Goal: Communication & Community: Answer question/provide support

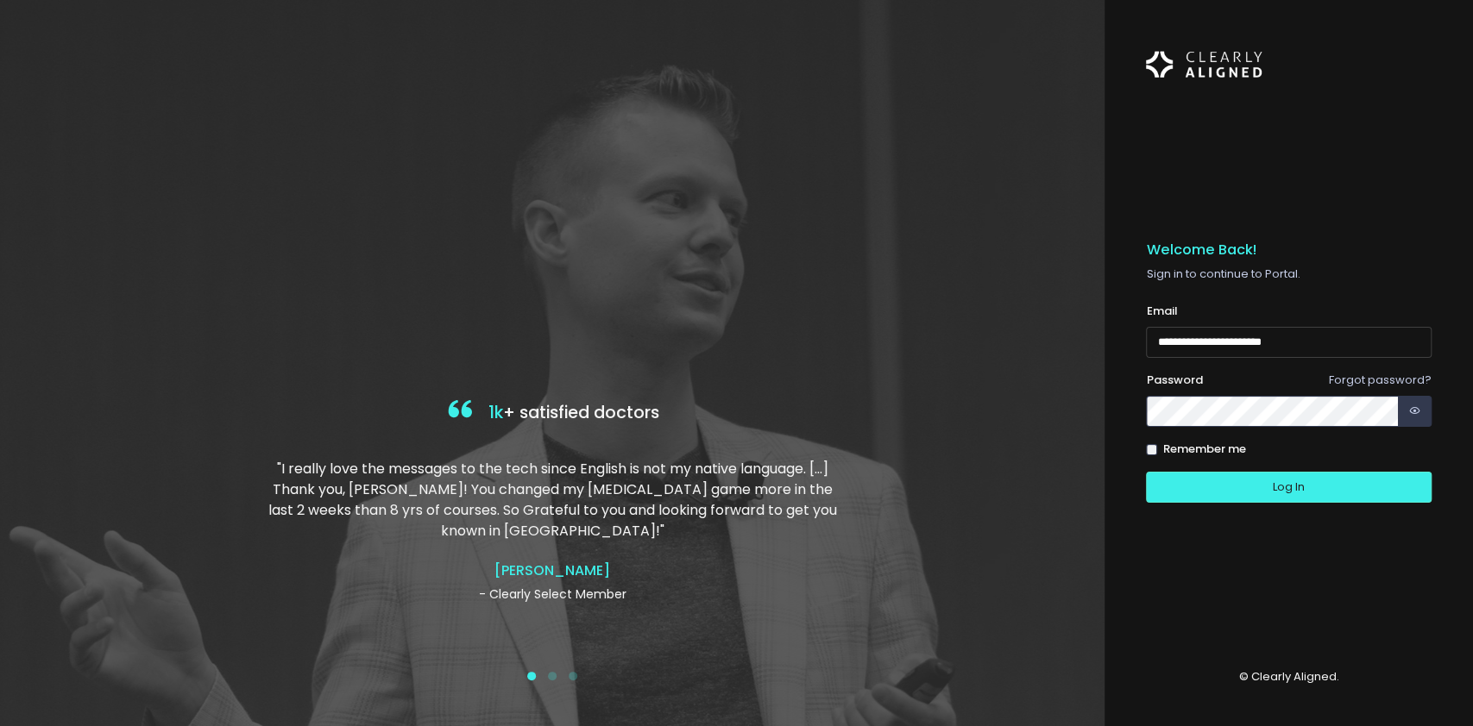
click at [1162, 342] on input "**********" at bounding box center [1289, 343] width 286 height 32
type input "**********"
click at [1146, 472] on button "Log In" at bounding box center [1289, 488] width 286 height 32
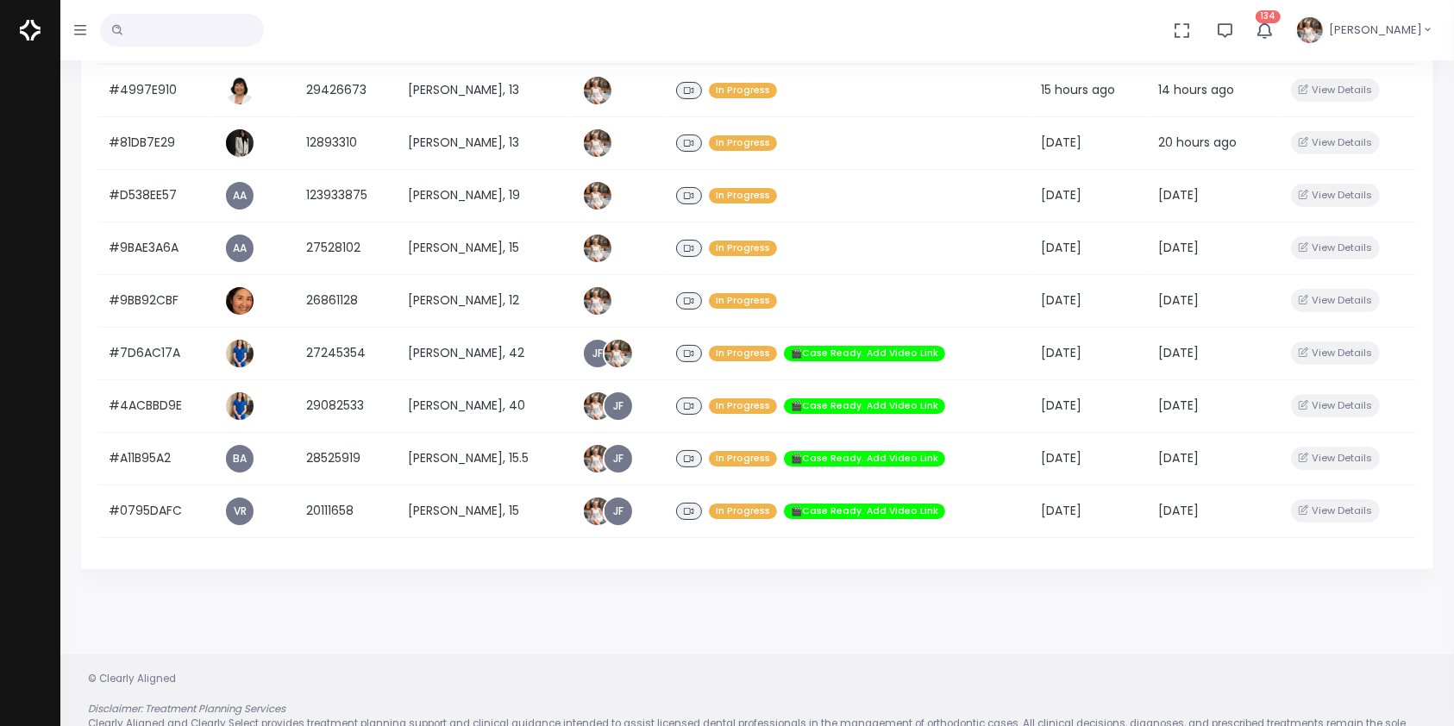
scroll to position [280, 0]
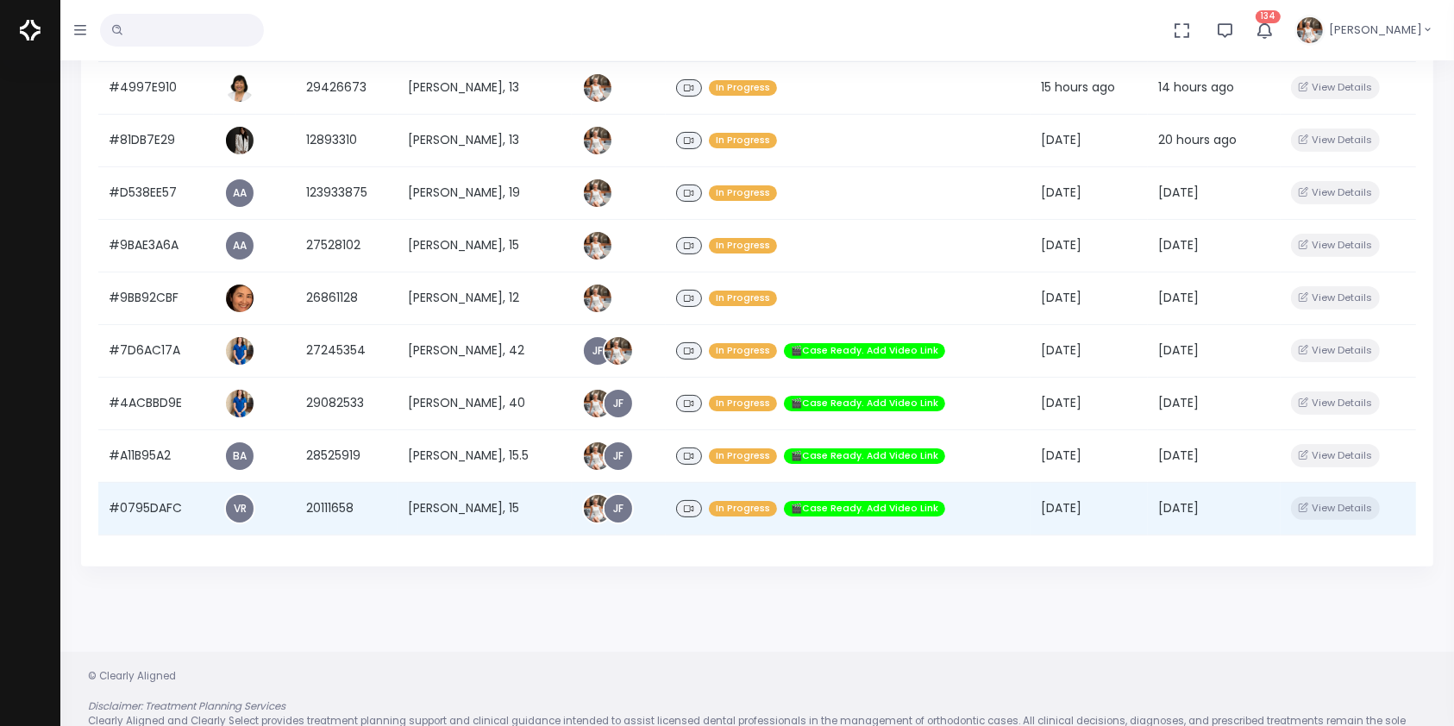
click at [145, 504] on td "#0795DAFC" at bounding box center [156, 508] width 116 height 53
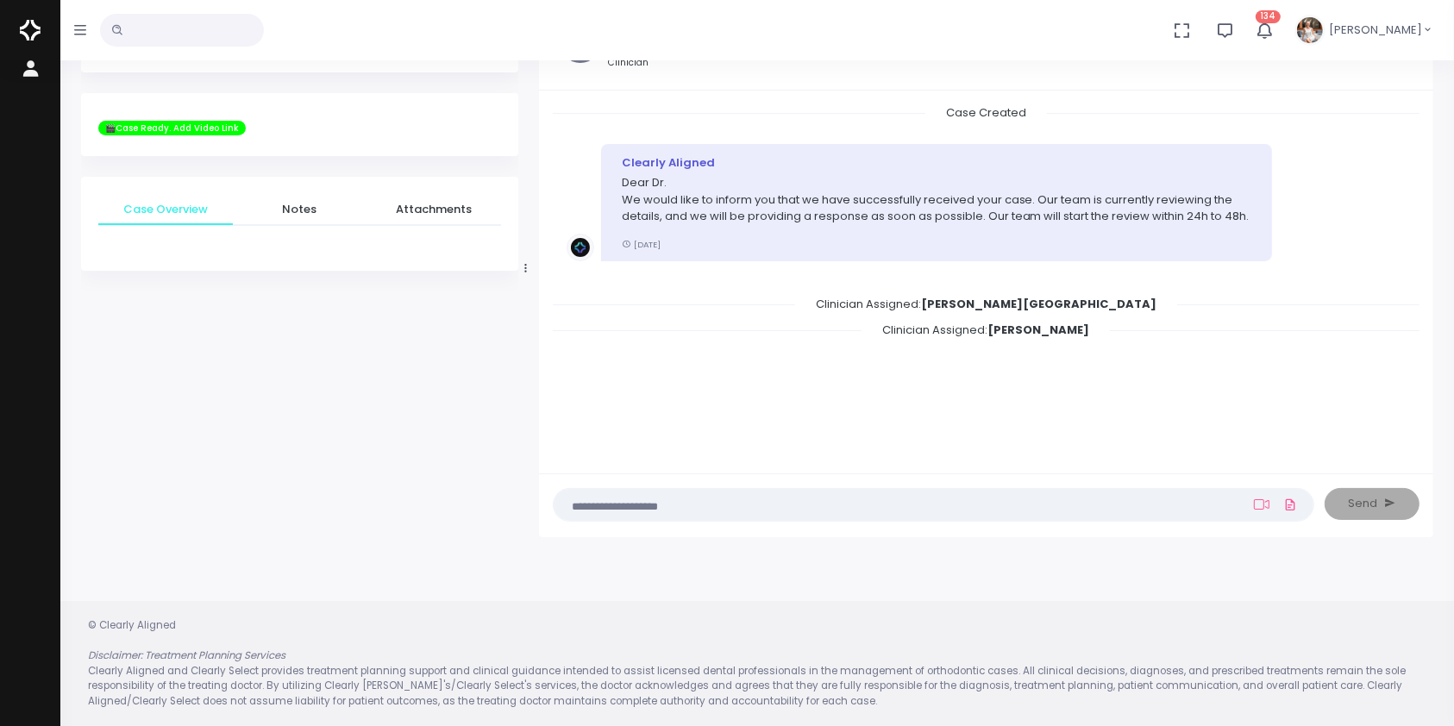
scroll to position [137, 0]
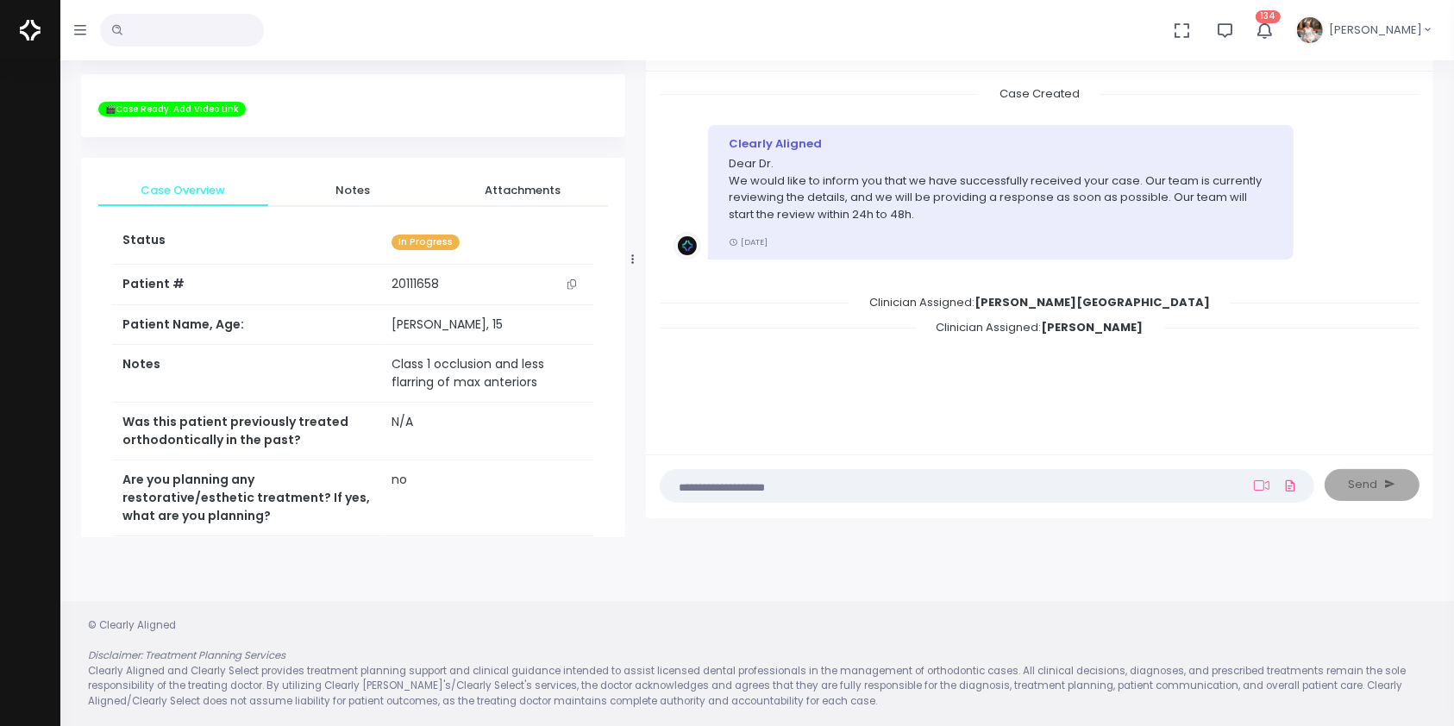
drag, startPoint x: 525, startPoint y: 261, endPoint x: 663, endPoint y: 279, distance: 139.1
click at [638, 279] on div at bounding box center [633, 259] width 9 height 544
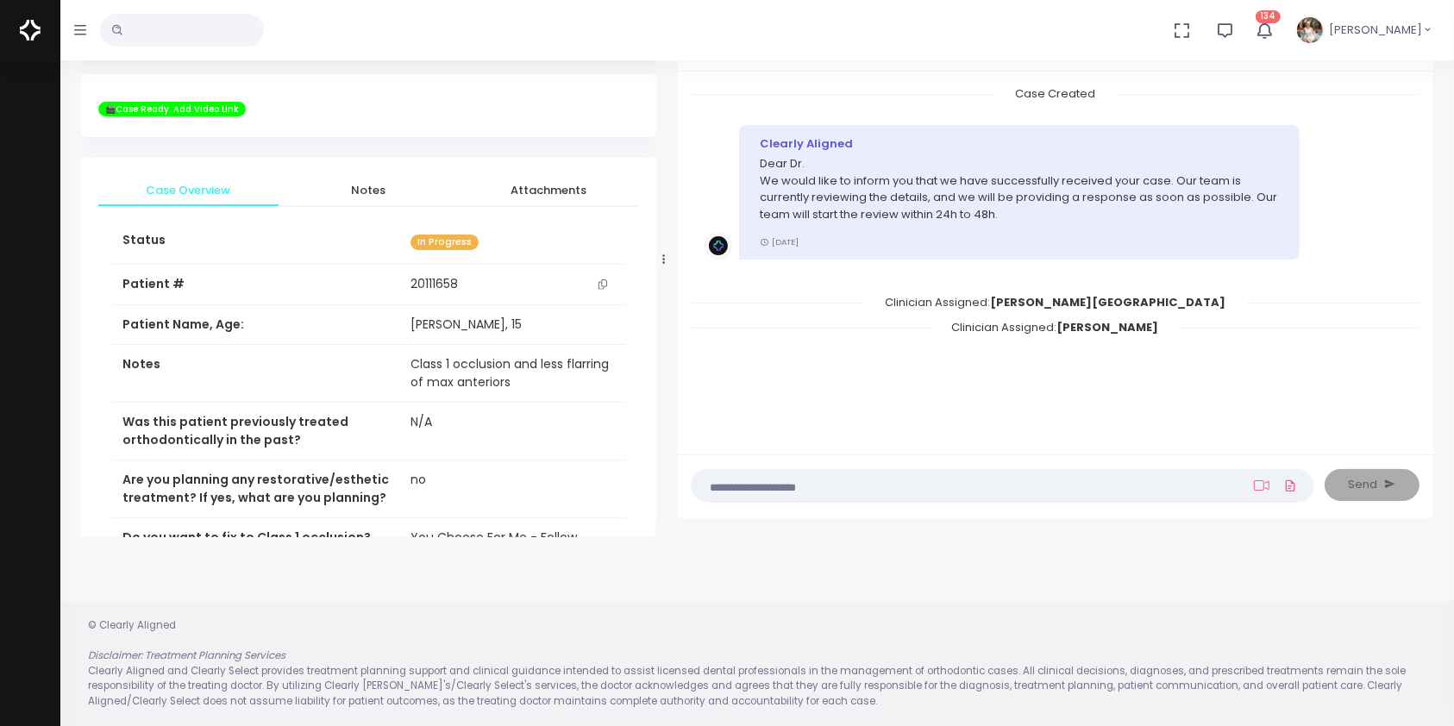
click at [663, 279] on div at bounding box center [664, 259] width 9 height 544
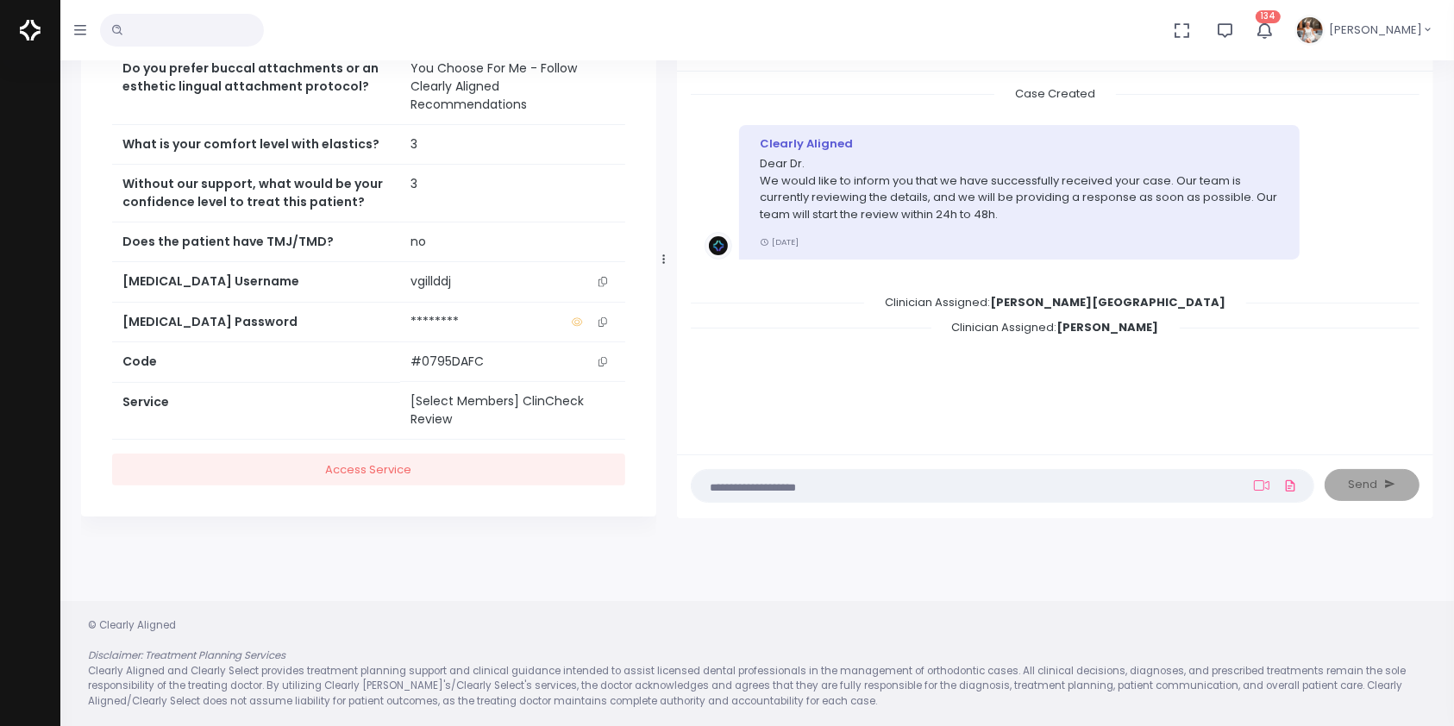
click at [607, 274] on button "scrollable content" at bounding box center [603, 282] width 24 height 18
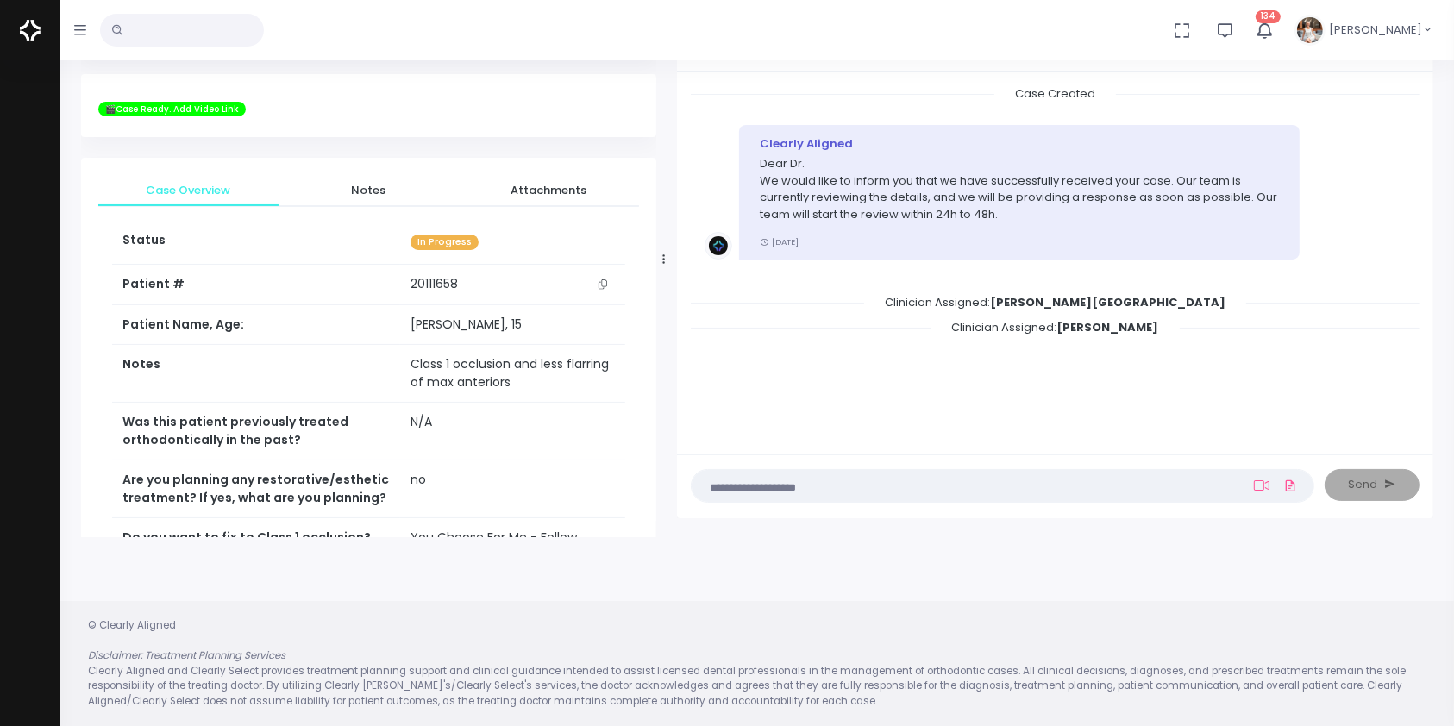
scroll to position [383, 0]
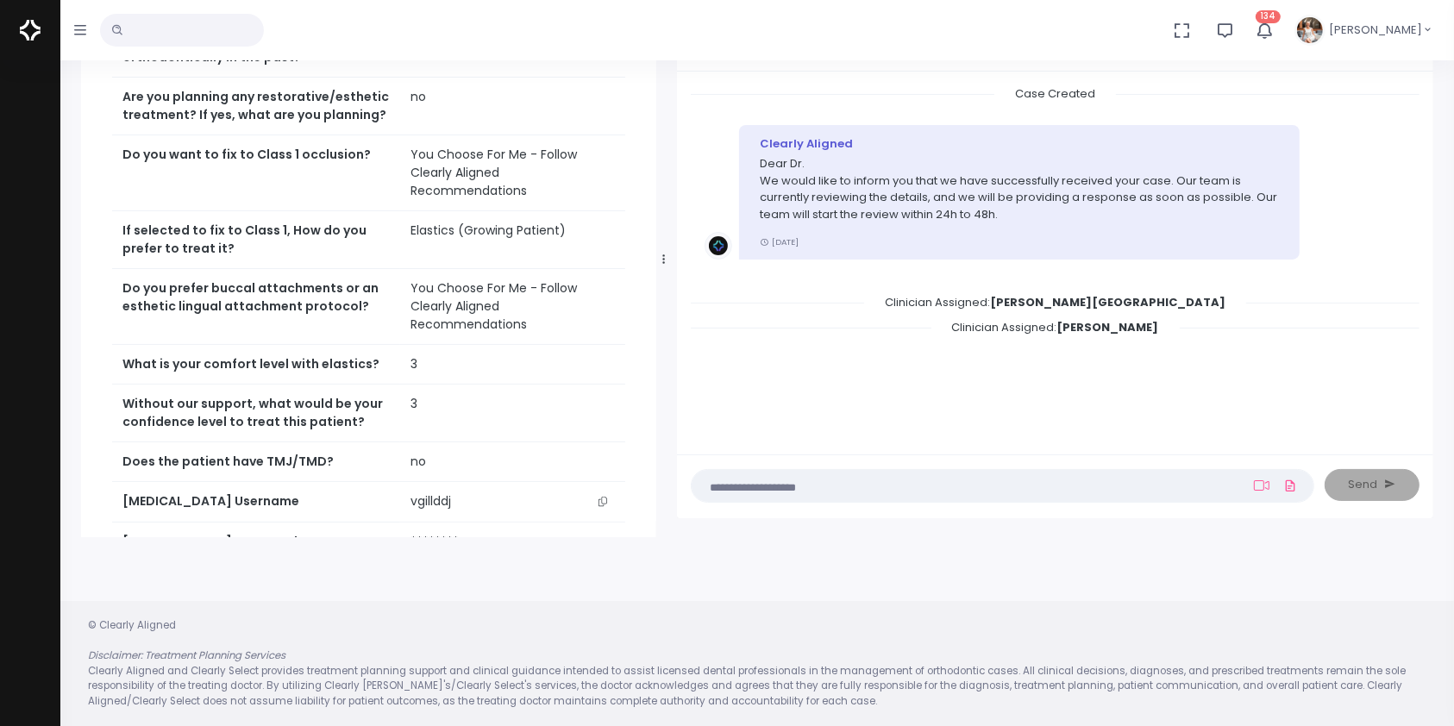
click at [608, 511] on button "scrollable content" at bounding box center [603, 502] width 24 height 18
click at [770, 487] on textarea at bounding box center [969, 485] width 534 height 19
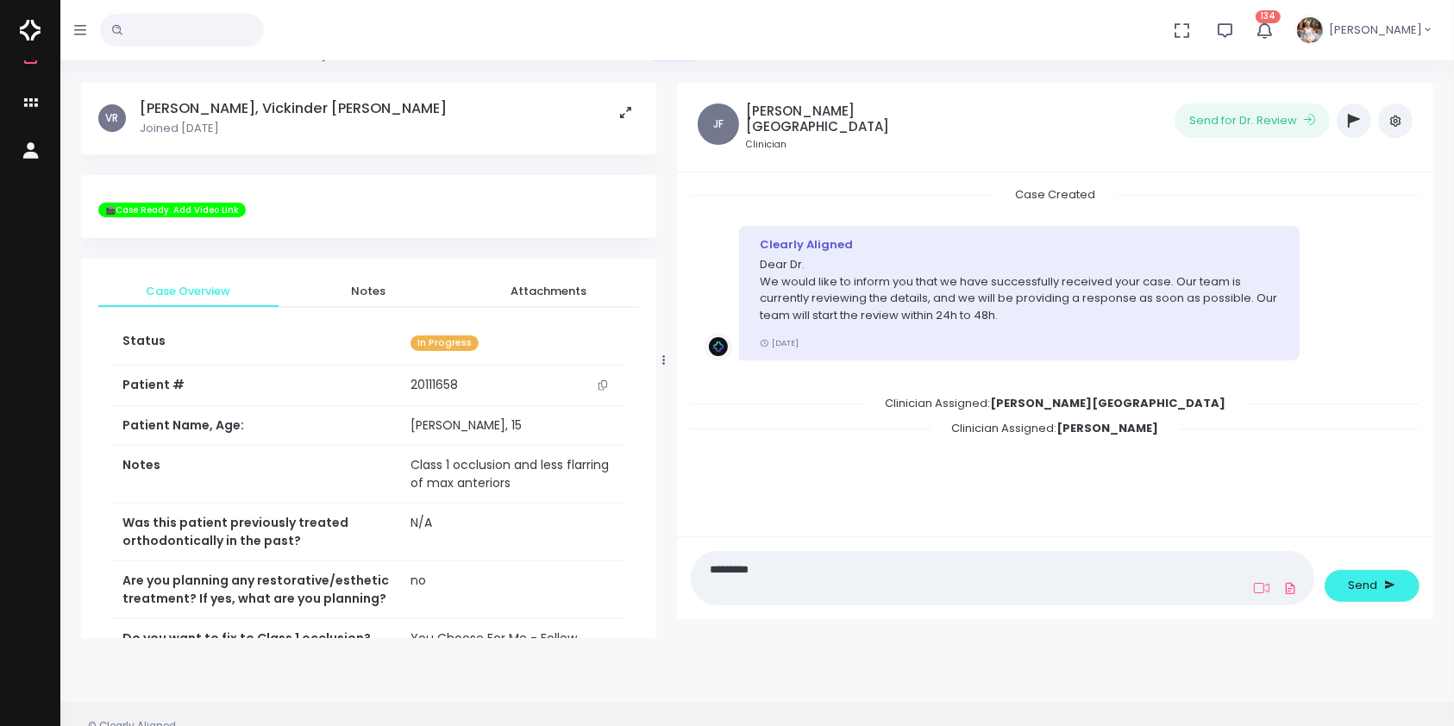
scroll to position [0, 0]
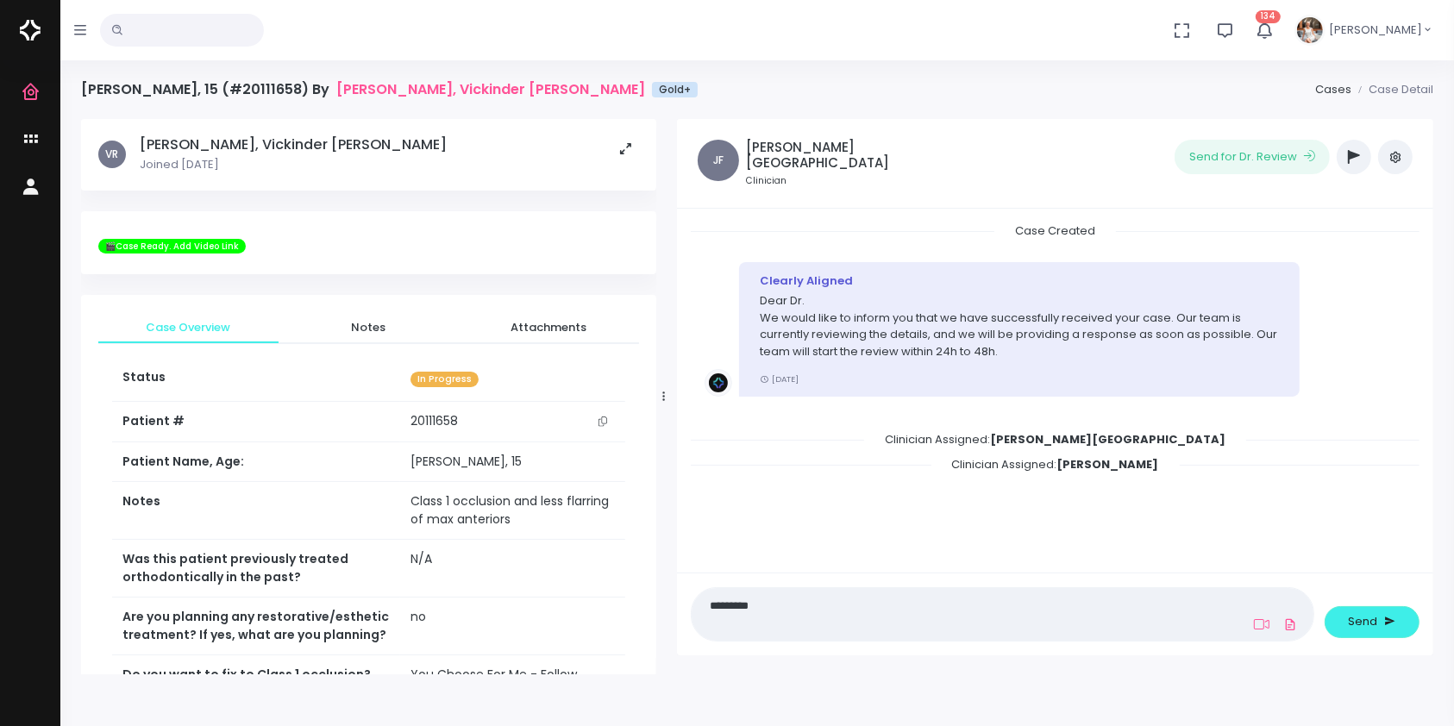
click at [1360, 162] on icon "button" at bounding box center [1354, 157] width 12 height 14
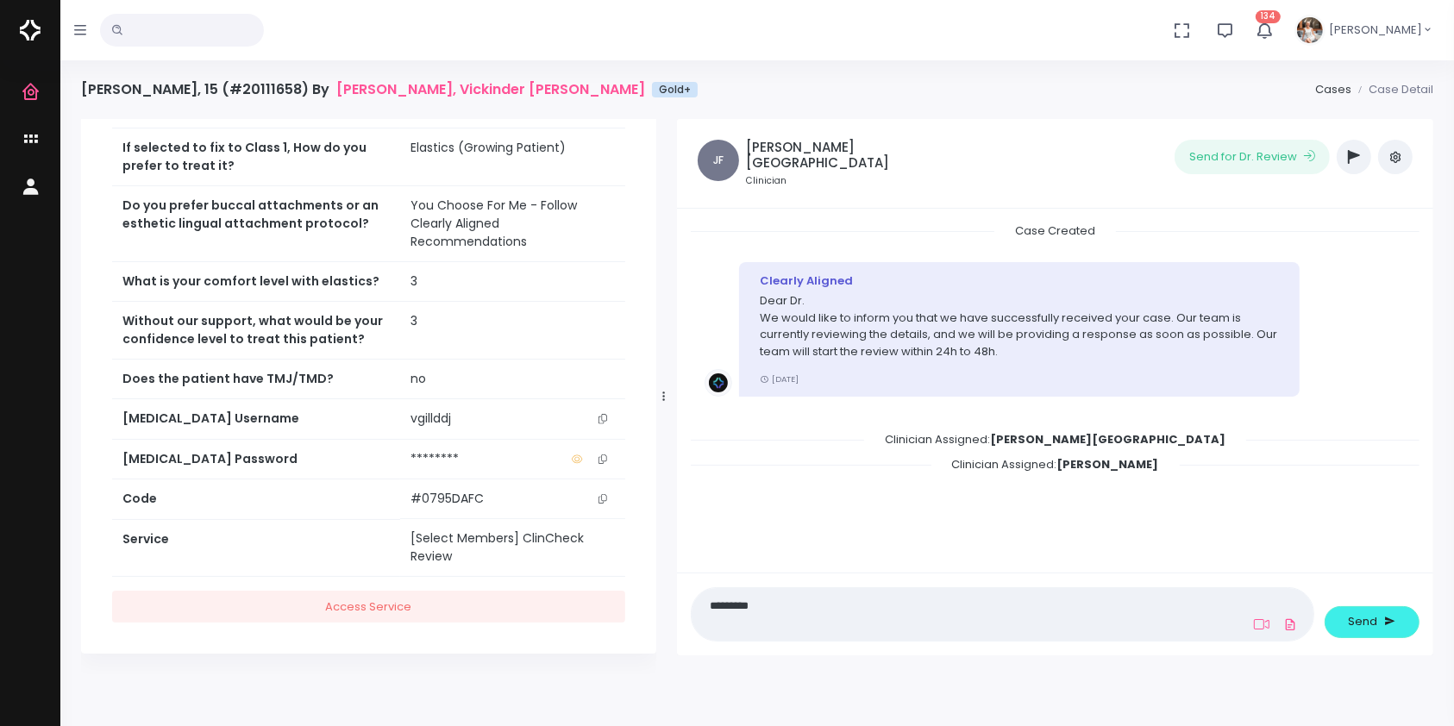
click at [803, 603] on textarea "********" at bounding box center [969, 614] width 534 height 39
drag, startPoint x: 823, startPoint y: 602, endPoint x: 770, endPoint y: 612, distance: 54.3
click at [770, 612] on textarea "**********" at bounding box center [969, 614] width 534 height 39
click at [1061, 602] on textarea "**********" at bounding box center [969, 614] width 534 height 39
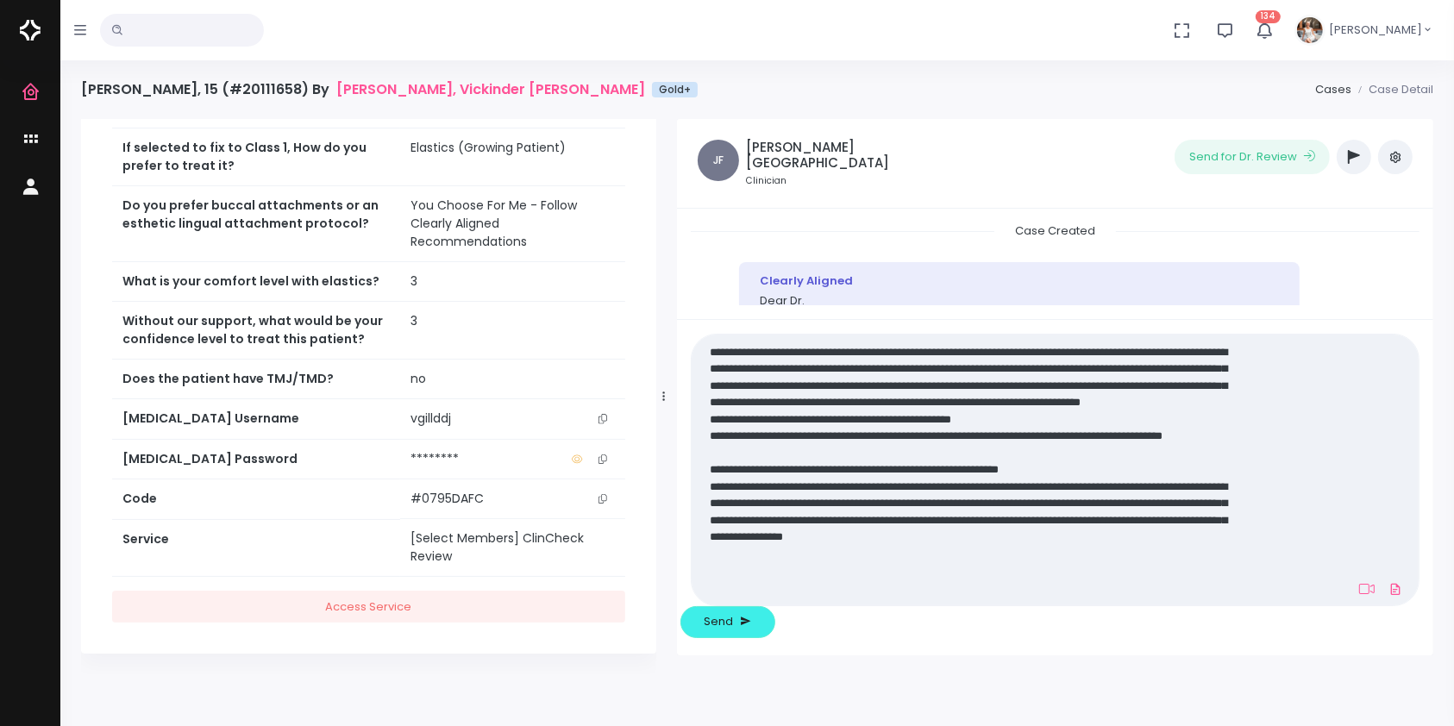
scroll to position [0, 0]
type textarea "**********"
click at [734, 617] on span "Send" at bounding box center [719, 621] width 29 height 17
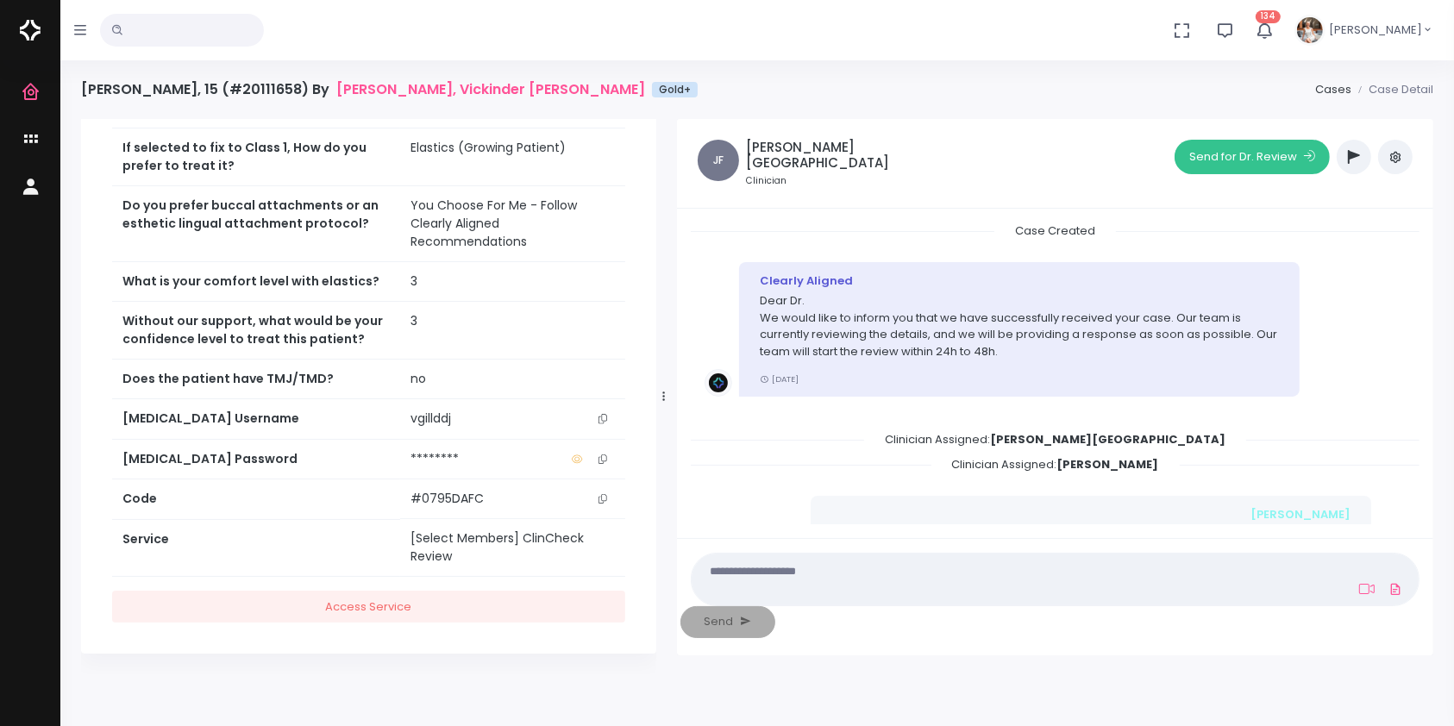
click at [1228, 154] on button "Send for Dr. Review" at bounding box center [1252, 157] width 155 height 35
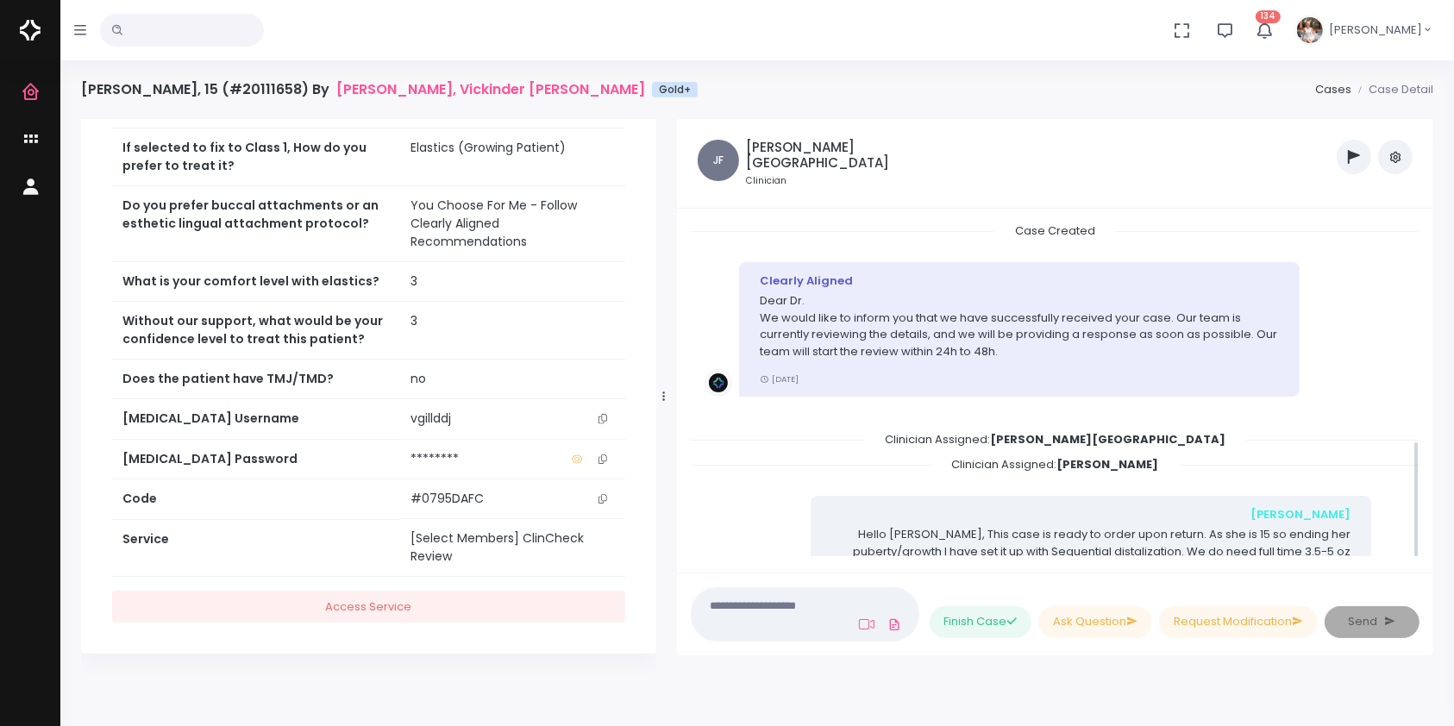
scroll to position [614, 0]
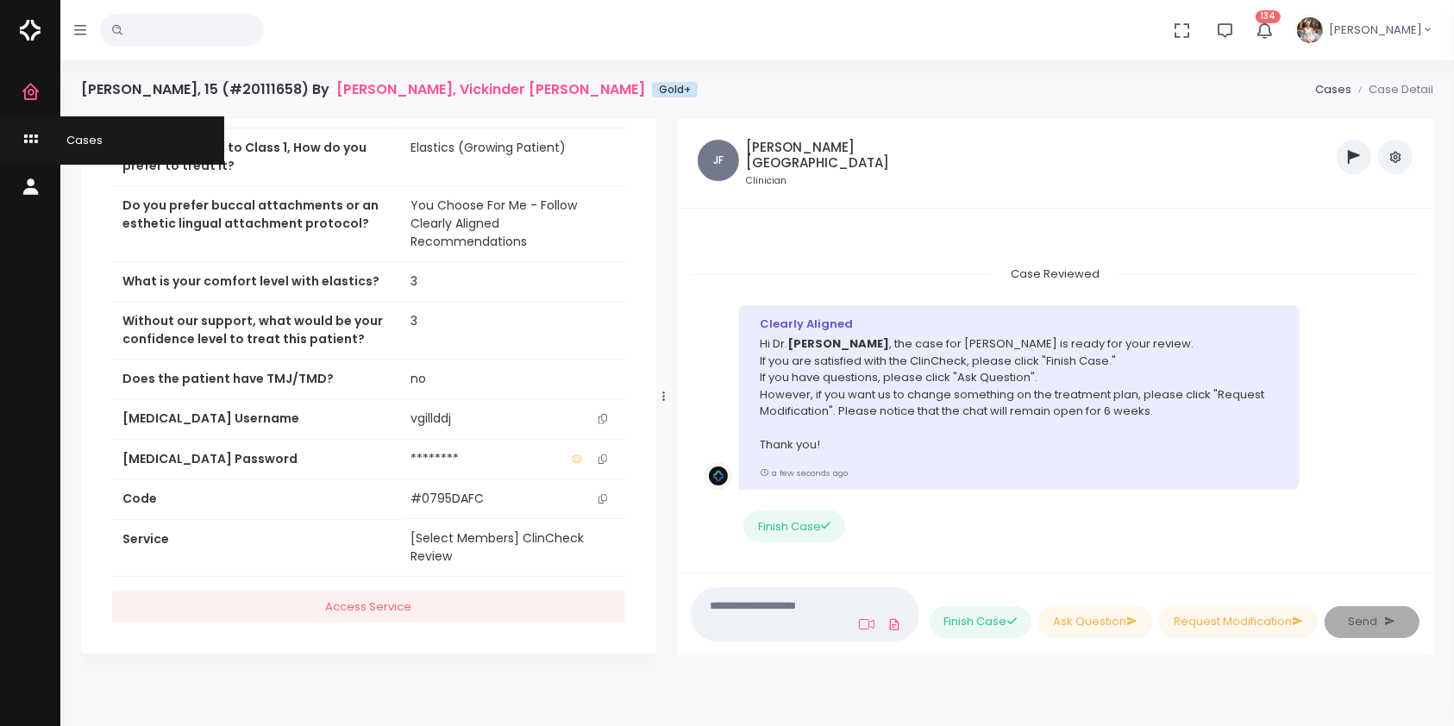
click at [32, 135] on icon "scrollable content" at bounding box center [33, 140] width 24 height 22
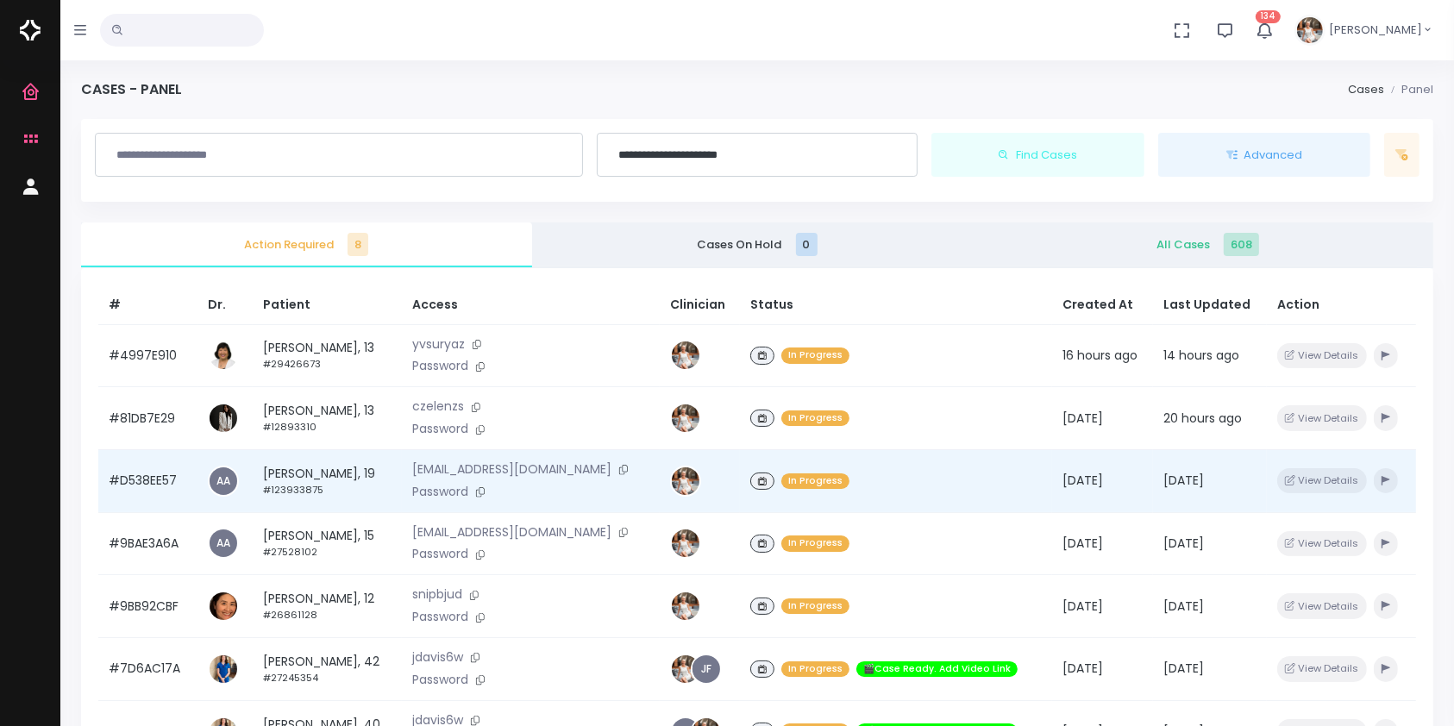
scroll to position [383, 0]
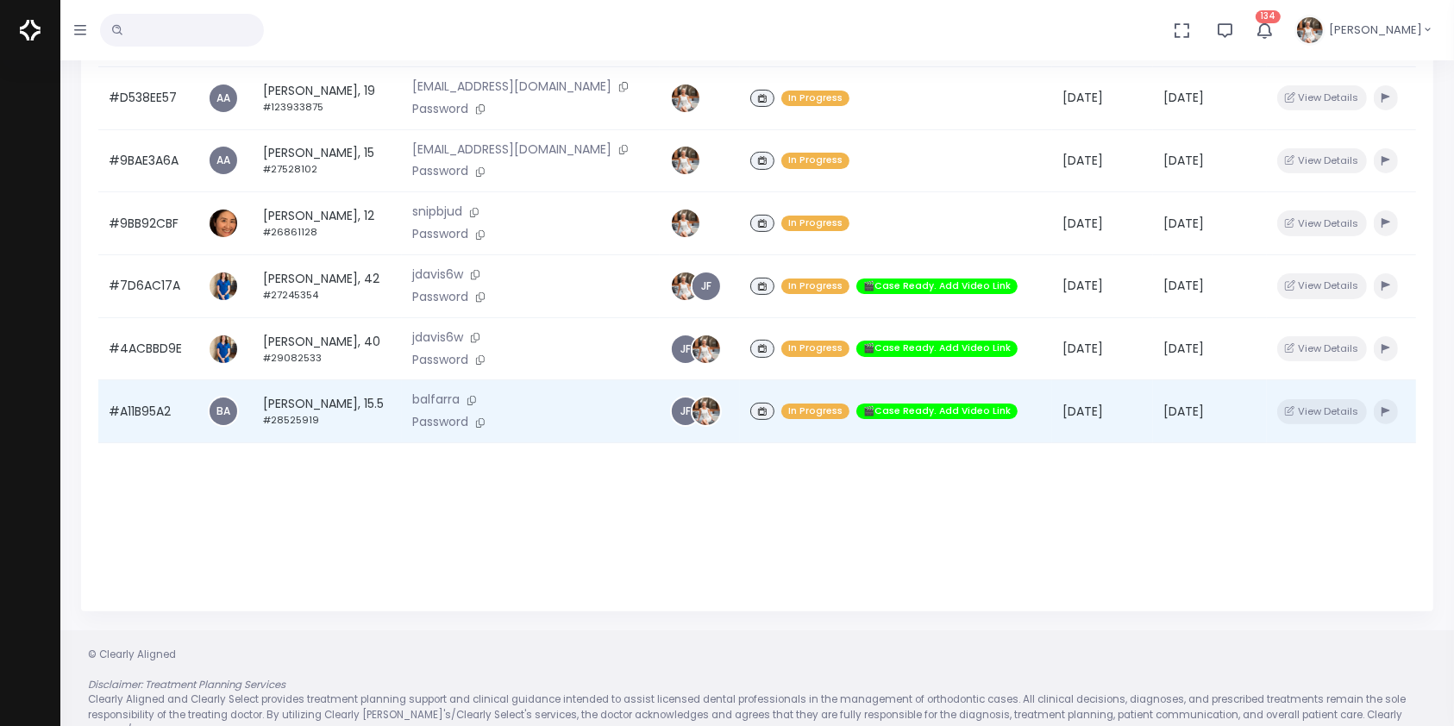
click at [147, 418] on td "#A11B95A2" at bounding box center [147, 411] width 99 height 63
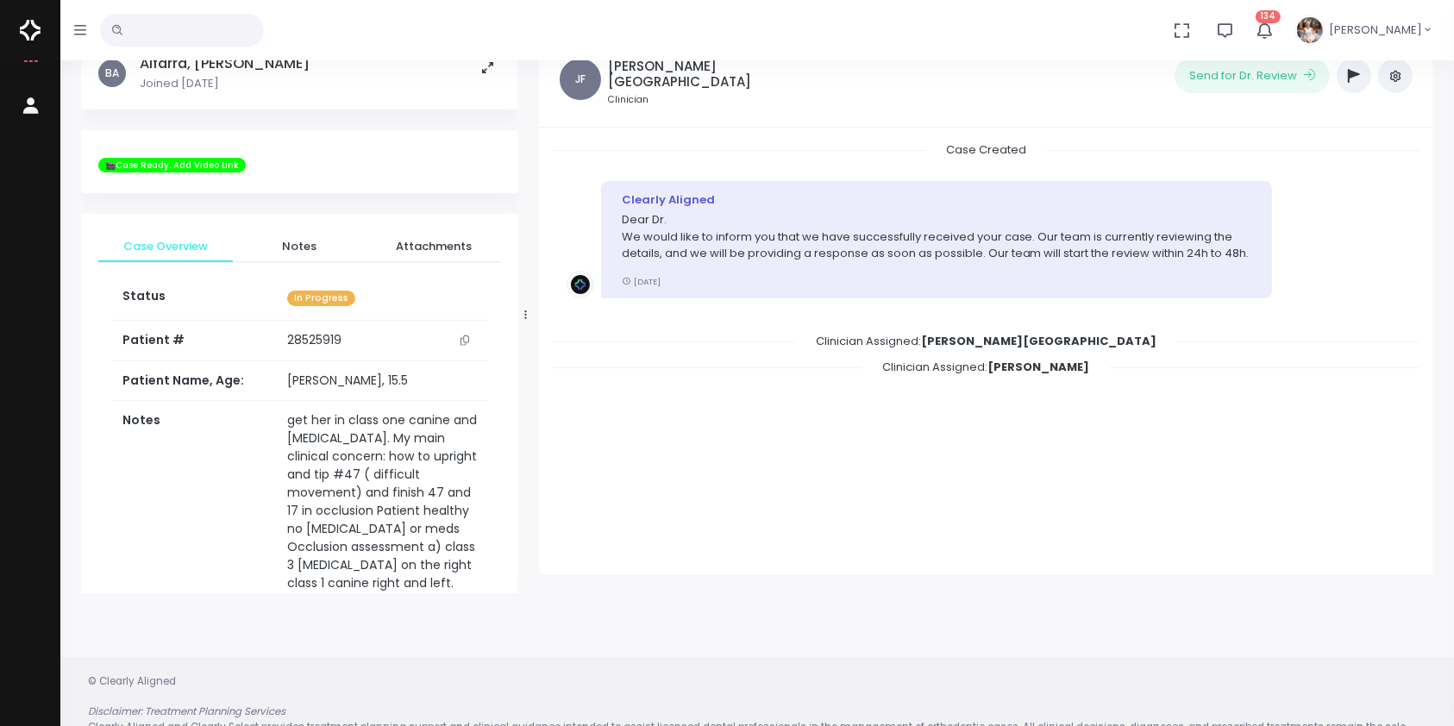
scroll to position [137, 0]
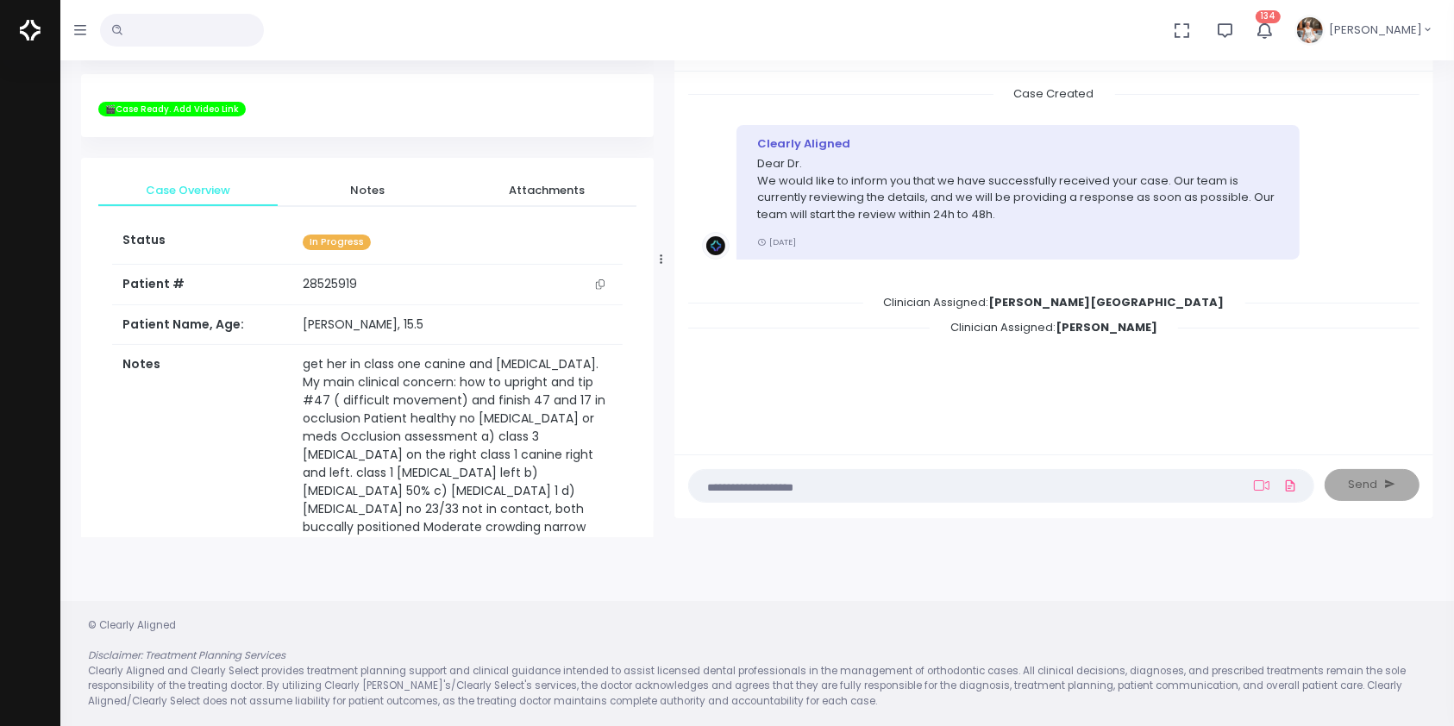
drag, startPoint x: 525, startPoint y: 254, endPoint x: 660, endPoint y: 273, distance: 136.6
click at [660, 273] on div at bounding box center [661, 259] width 9 height 544
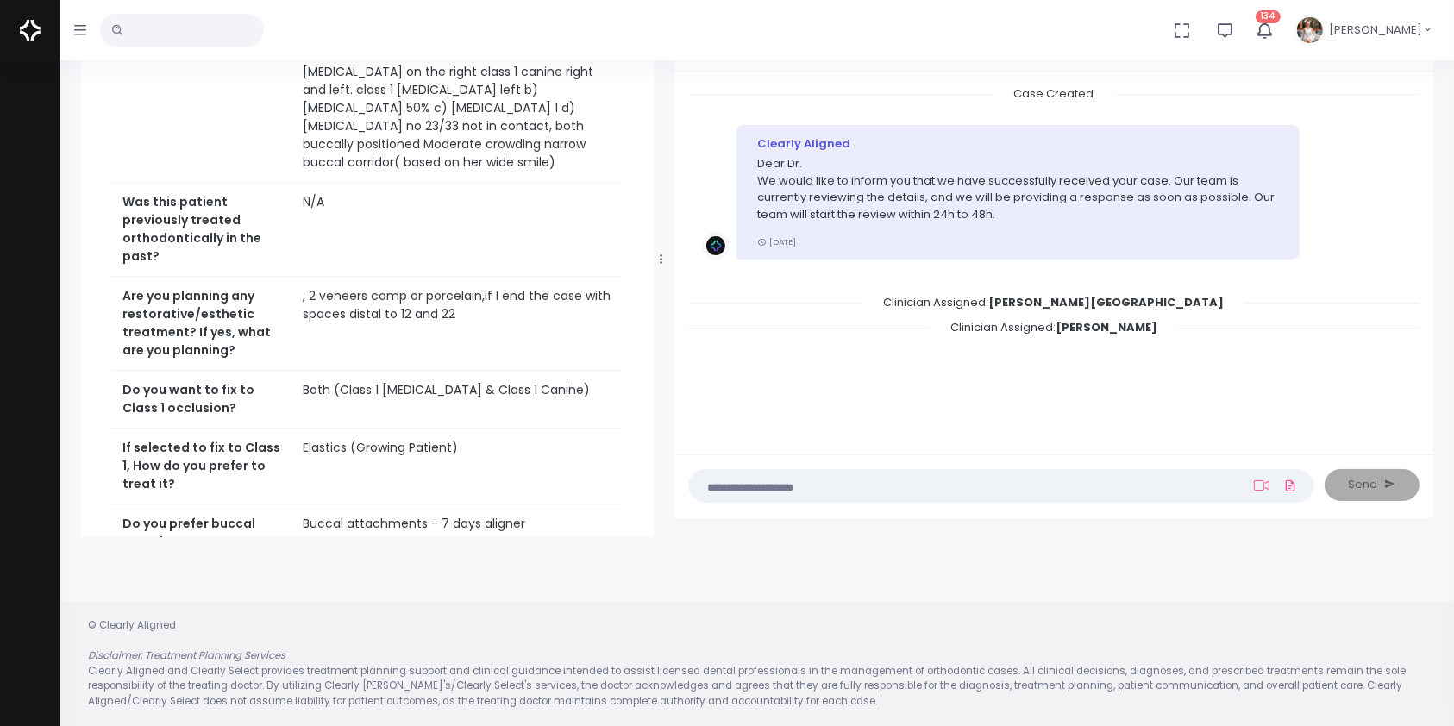
scroll to position [766, 0]
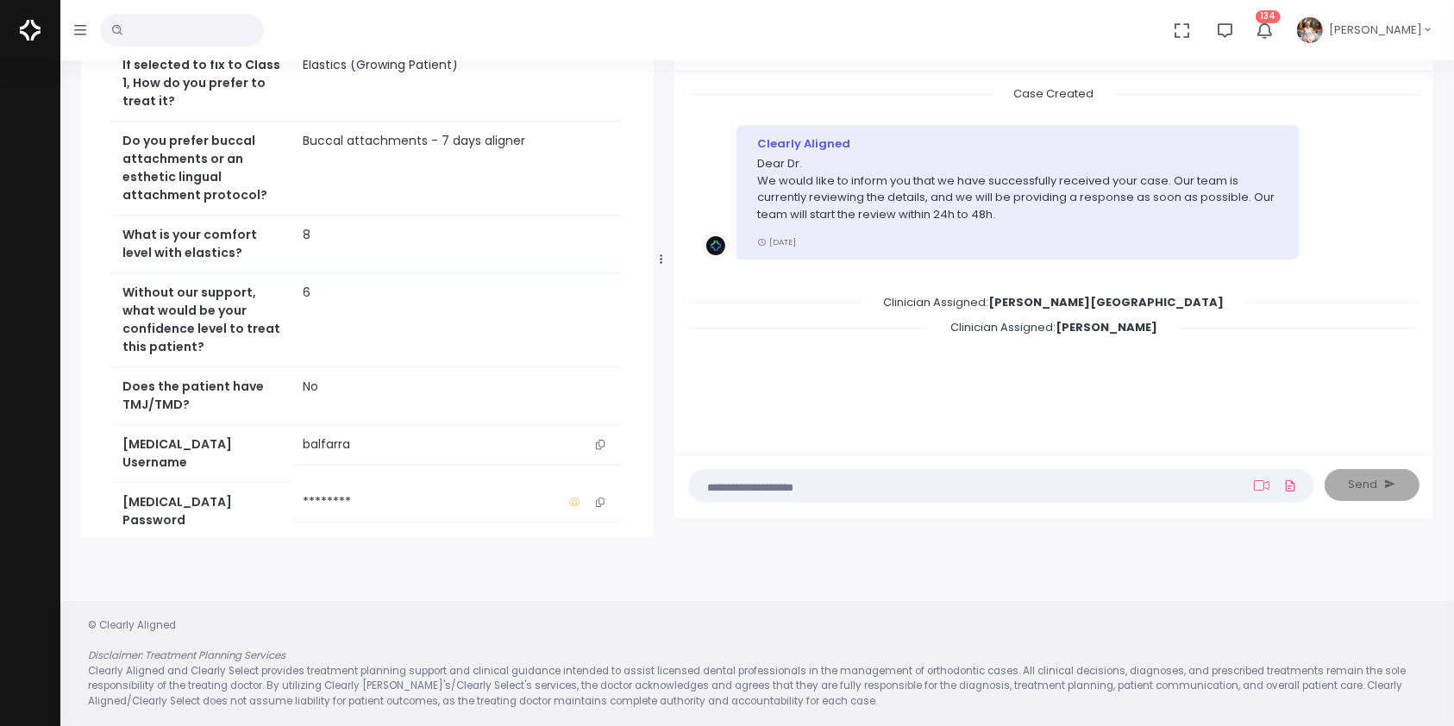
click at [605, 454] on button "scrollable content" at bounding box center [600, 445] width 24 height 18
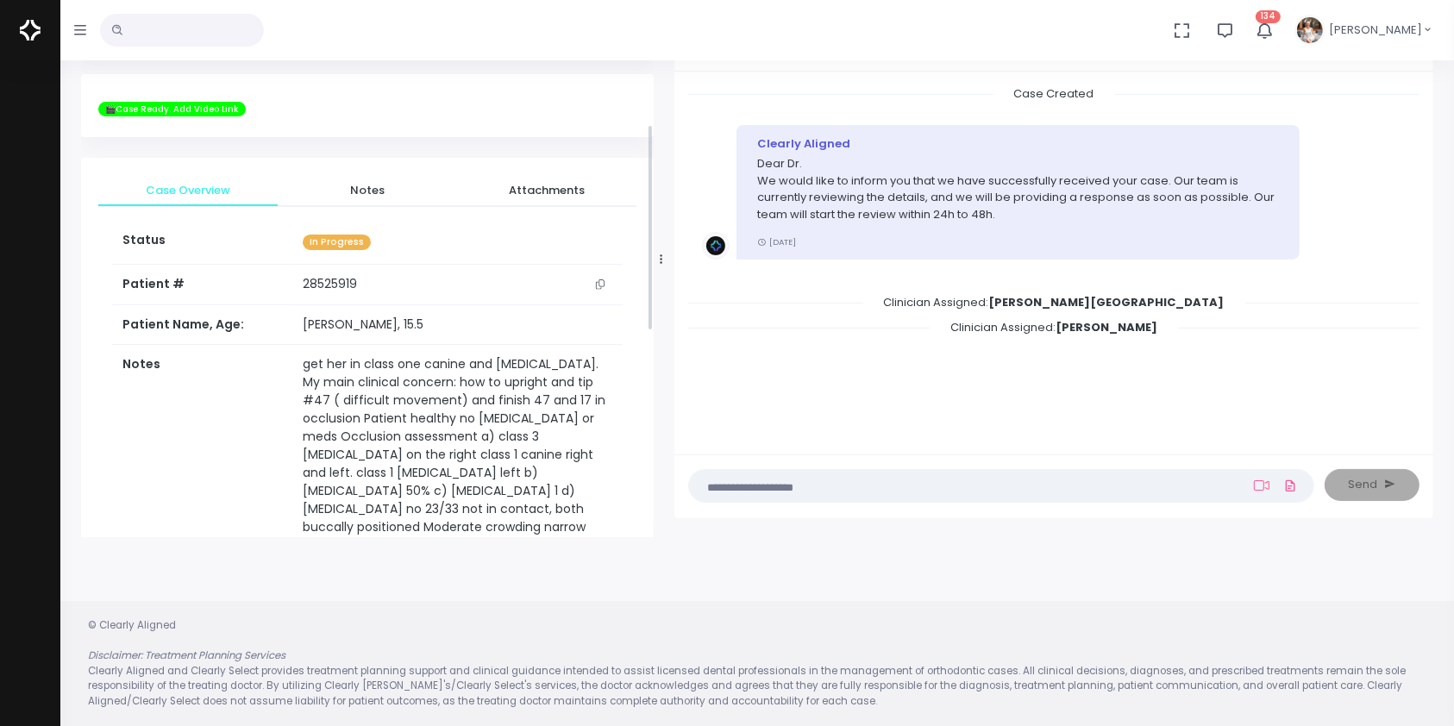
scroll to position [383, 0]
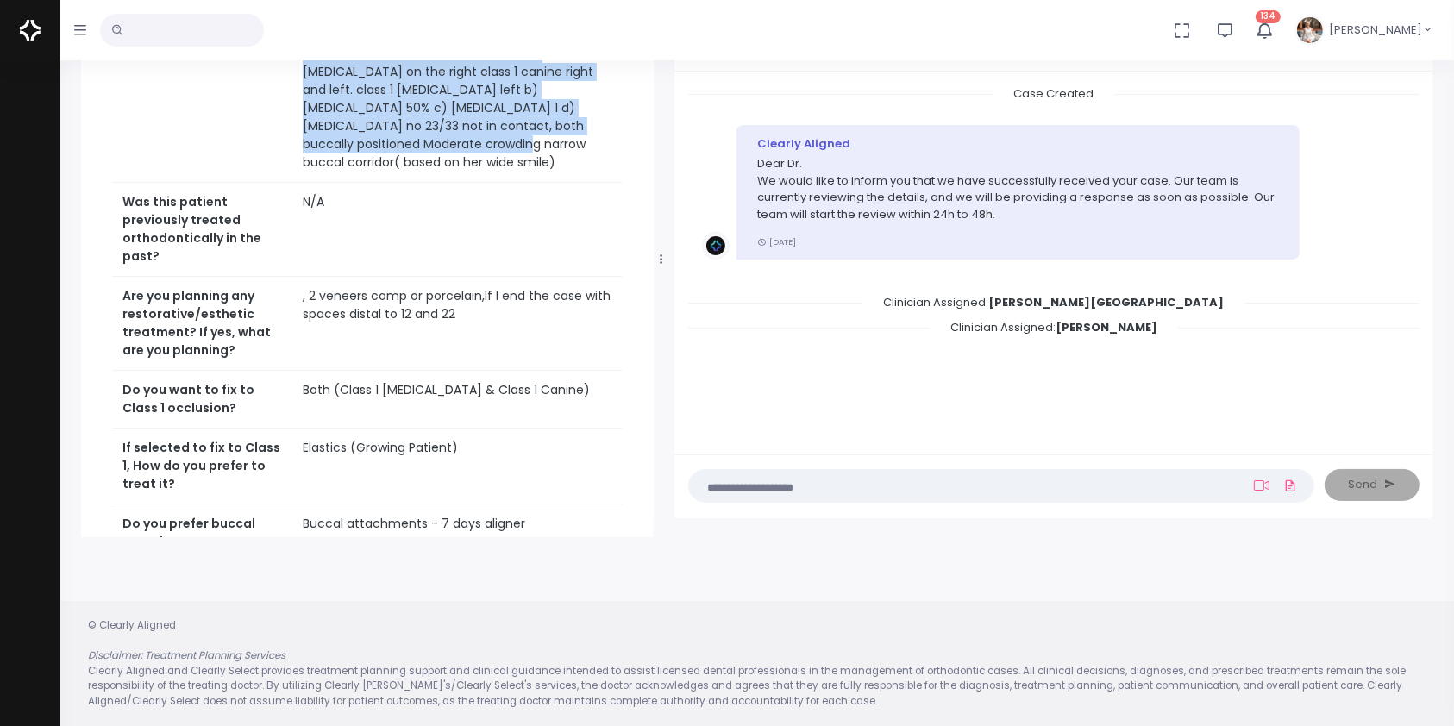
drag, startPoint x: 282, startPoint y: 366, endPoint x: 415, endPoint y: 169, distance: 237.4
click at [415, 169] on tr "Notes get her in class one canine and [MEDICAL_DATA]. My main clinical concern:…" at bounding box center [367, 72] width 511 height 221
copy tr "get her in class one canine and [MEDICAL_DATA]. My main clinical concern: how t…"
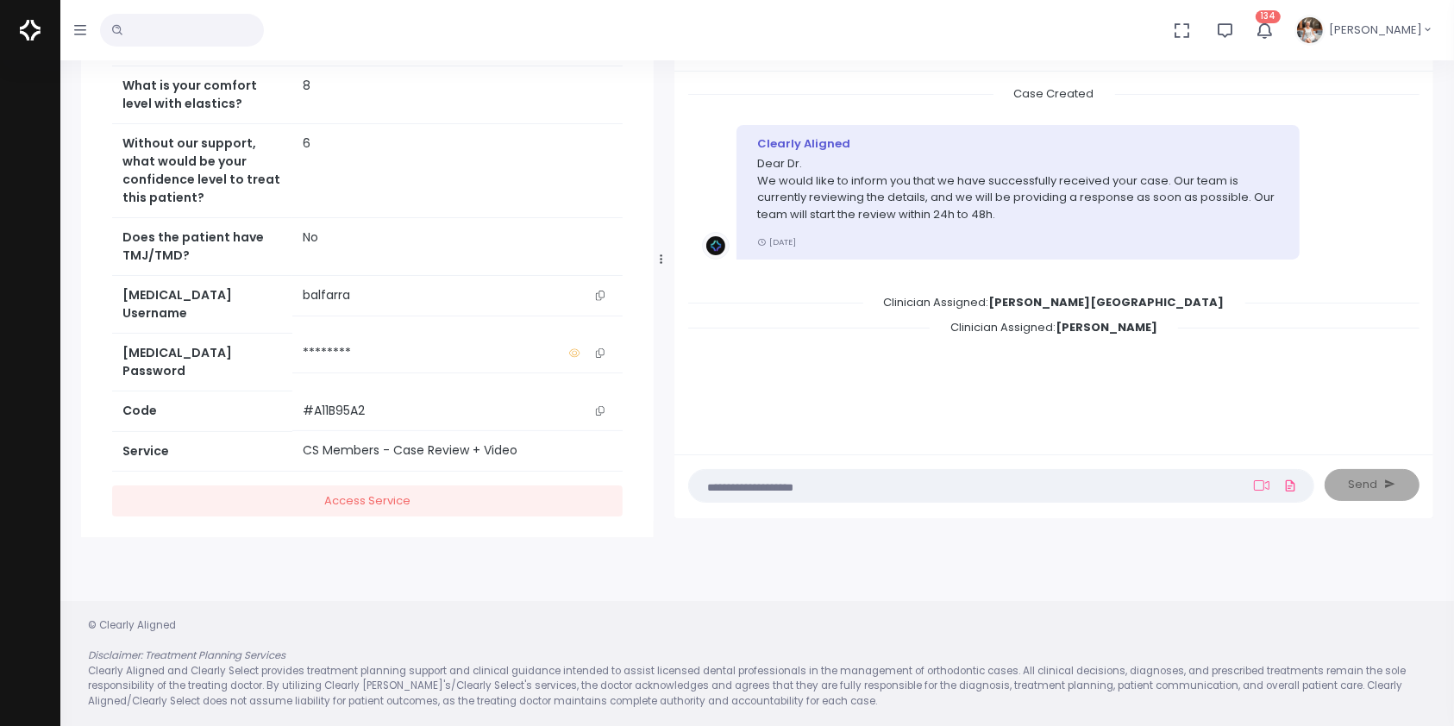
scroll to position [933, 0]
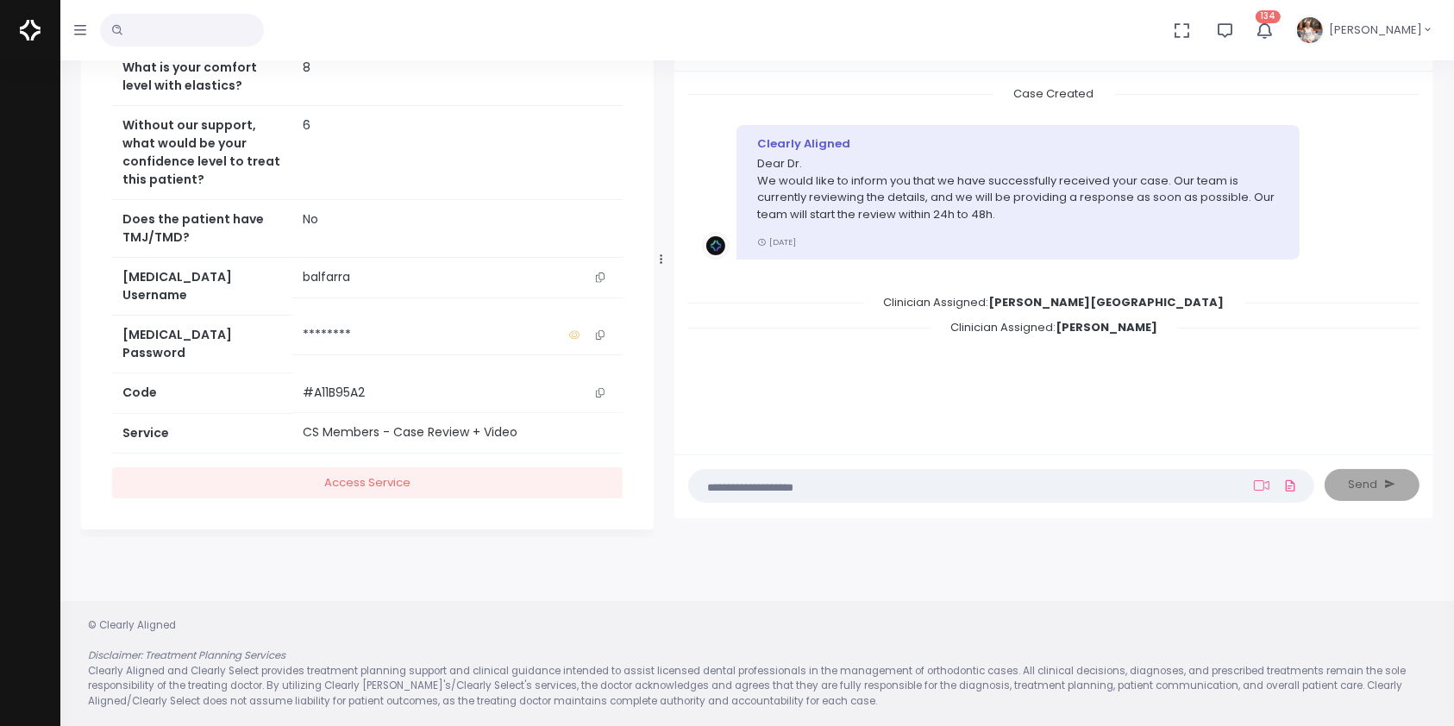
drag, startPoint x: 601, startPoint y: 290, endPoint x: 639, endPoint y: 329, distance: 54.3
click at [604, 286] on button "scrollable content" at bounding box center [600, 277] width 24 height 18
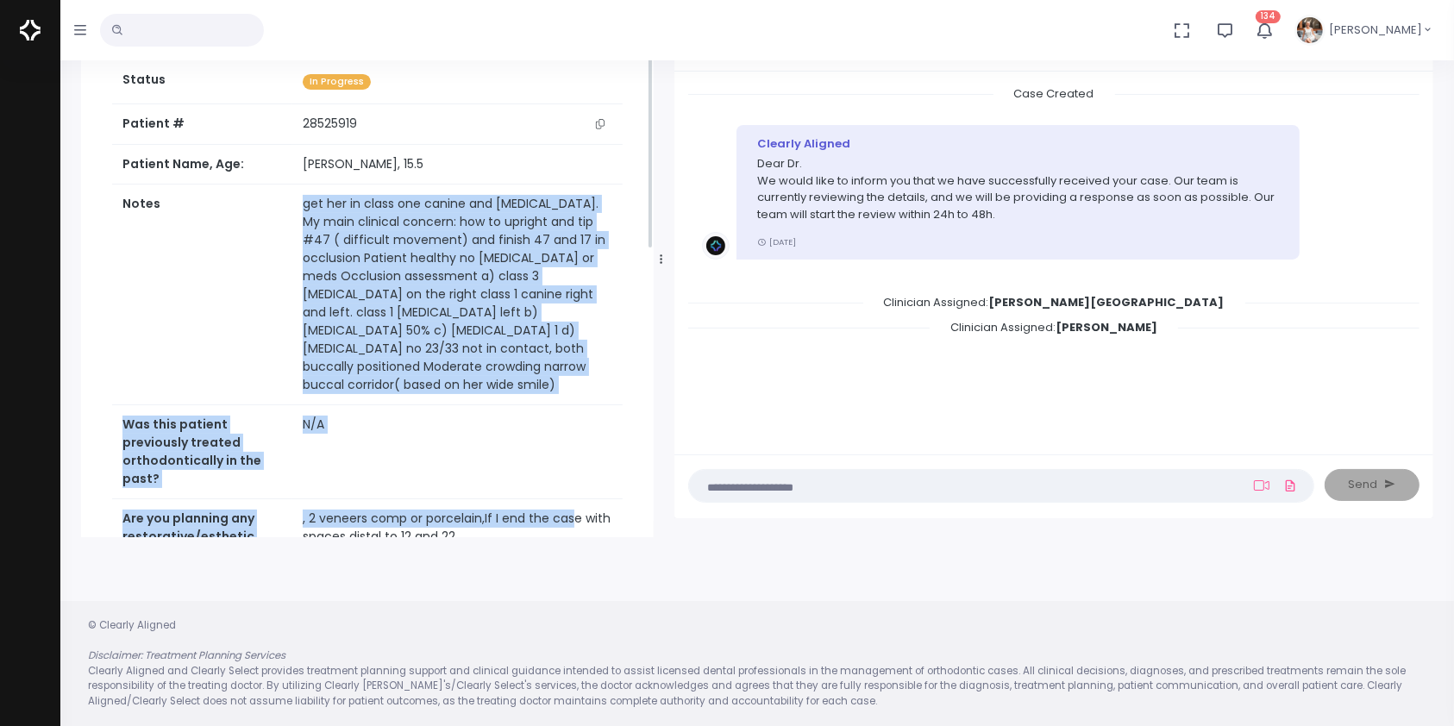
scroll to position [163, 0]
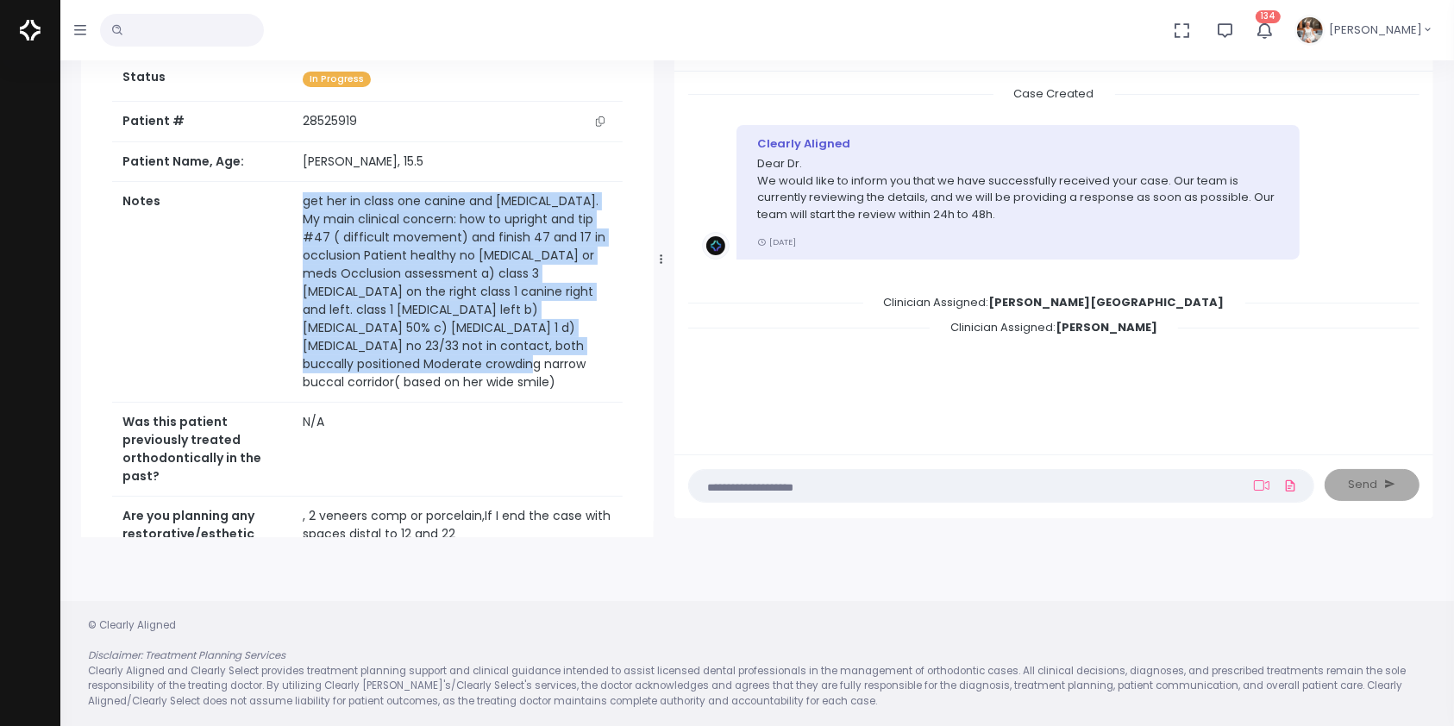
drag, startPoint x: 280, startPoint y: 374, endPoint x: 503, endPoint y: 383, distance: 222.8
click at [503, 383] on tr "Notes get her in class one canine and [MEDICAL_DATA]. My main clinical concern:…" at bounding box center [367, 292] width 511 height 221
copy tr "get her in class one canine and [MEDICAL_DATA]. My main clinical concern: how t…"
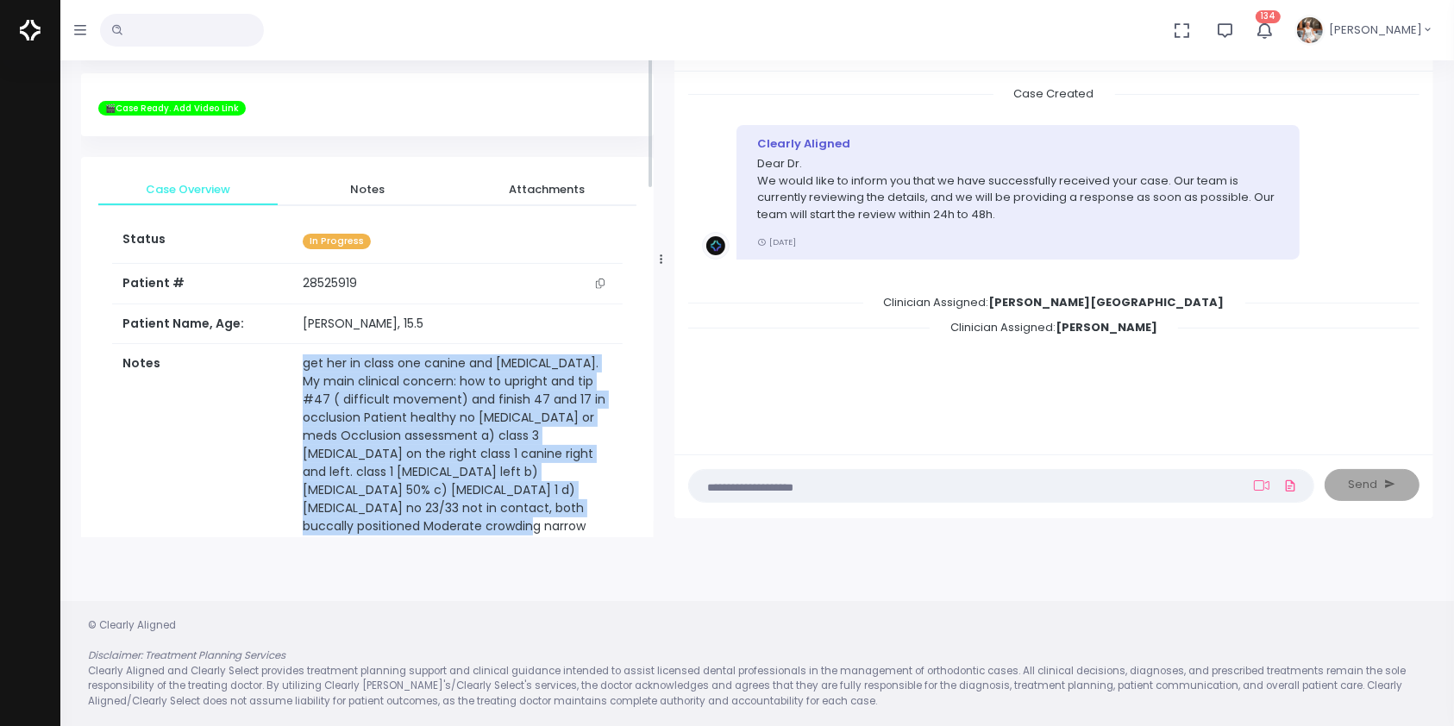
scroll to position [0, 0]
click at [365, 180] on link "Notes" at bounding box center [367, 190] width 179 height 31
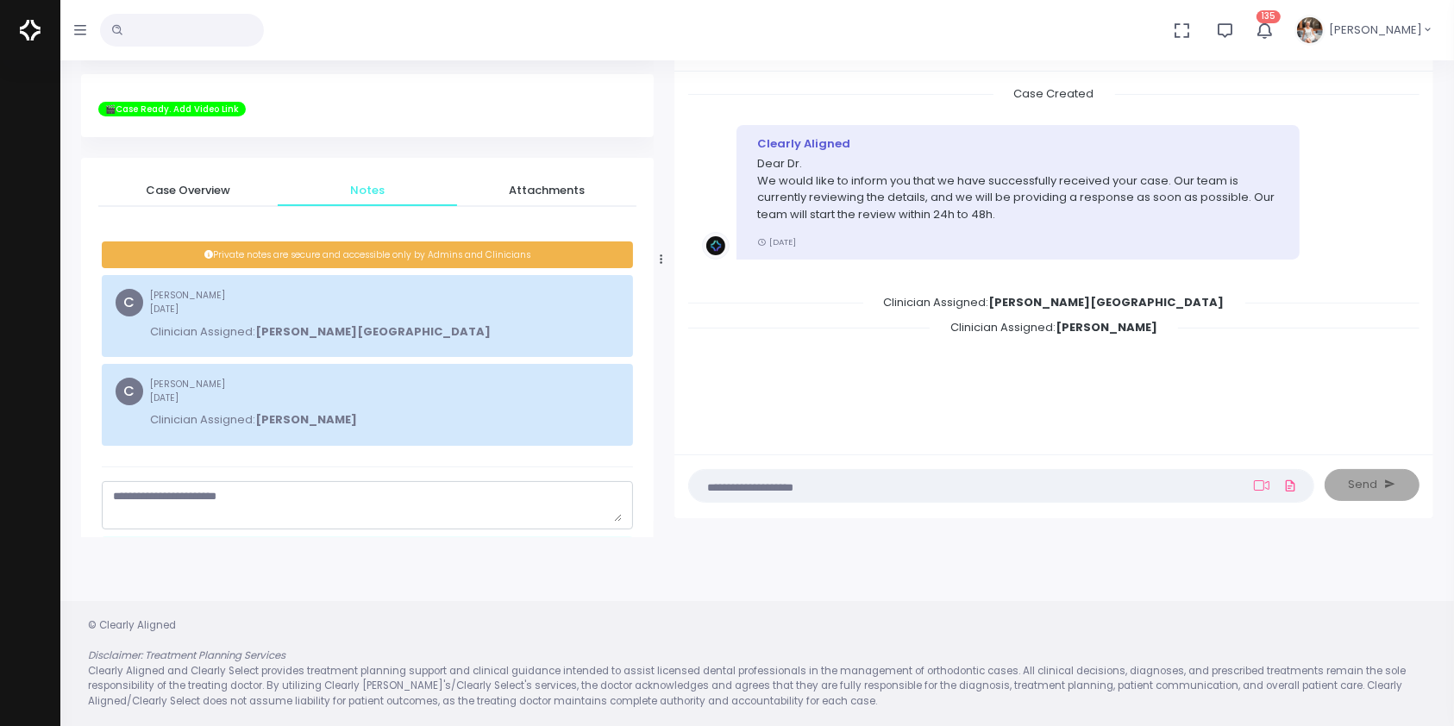
click at [283, 494] on textarea "scrollable content" at bounding box center [367, 505] width 509 height 34
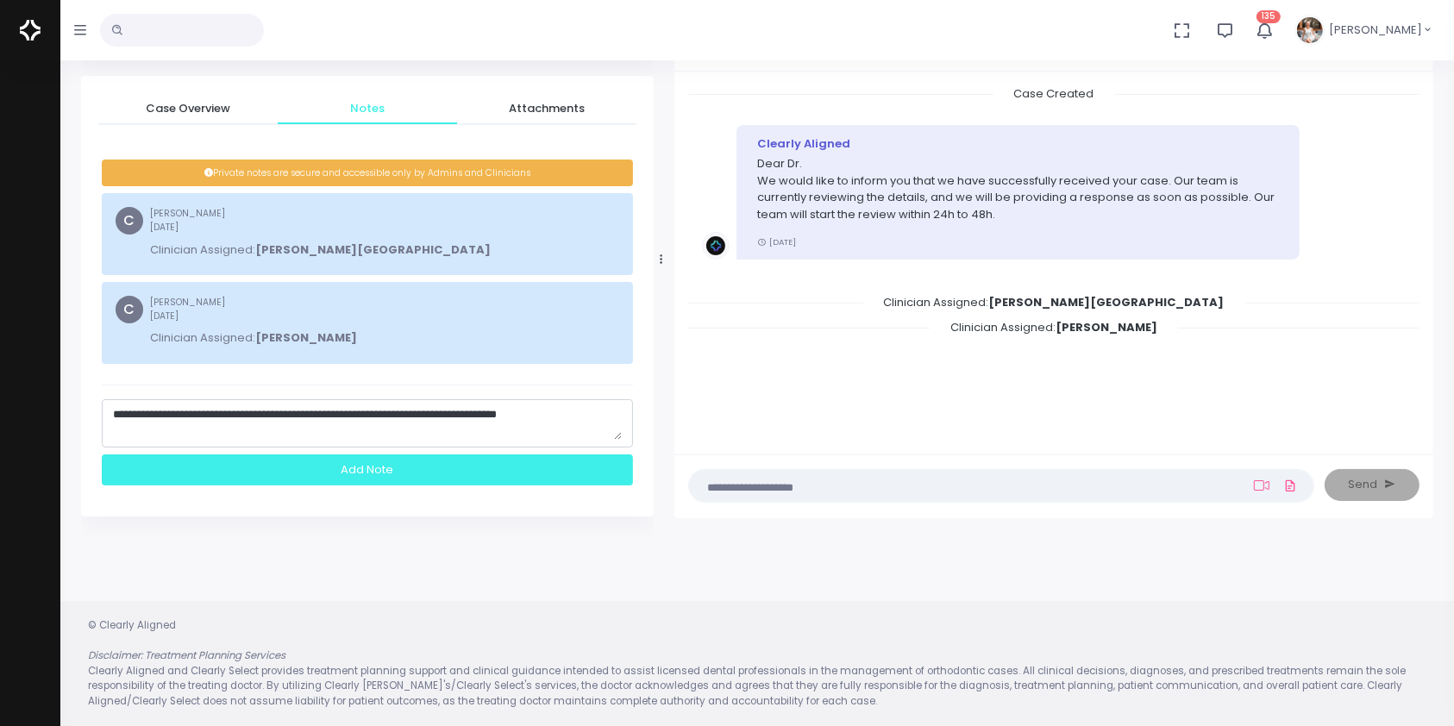
type textarea "**********"
click at [400, 476] on div "Add Note" at bounding box center [367, 471] width 531 height 32
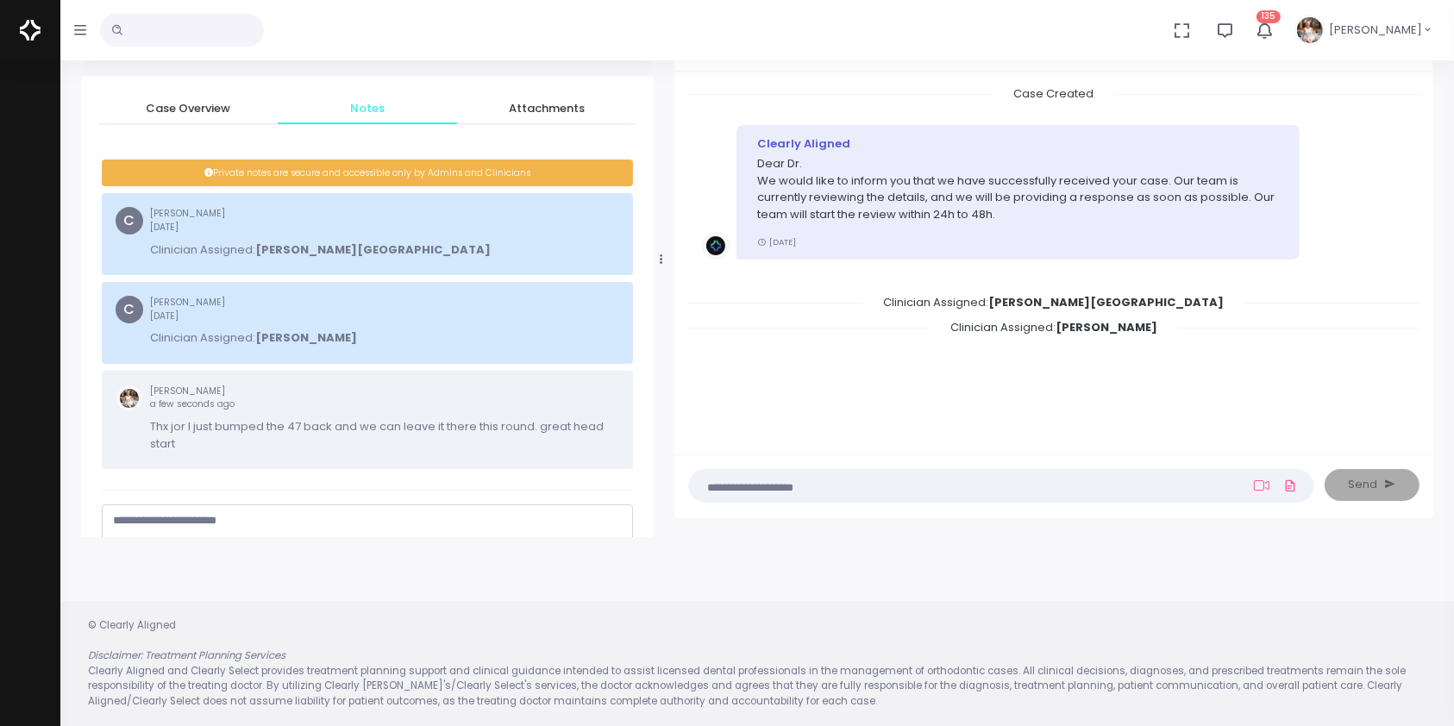
click at [959, 477] on textarea at bounding box center [968, 485] width 537 height 19
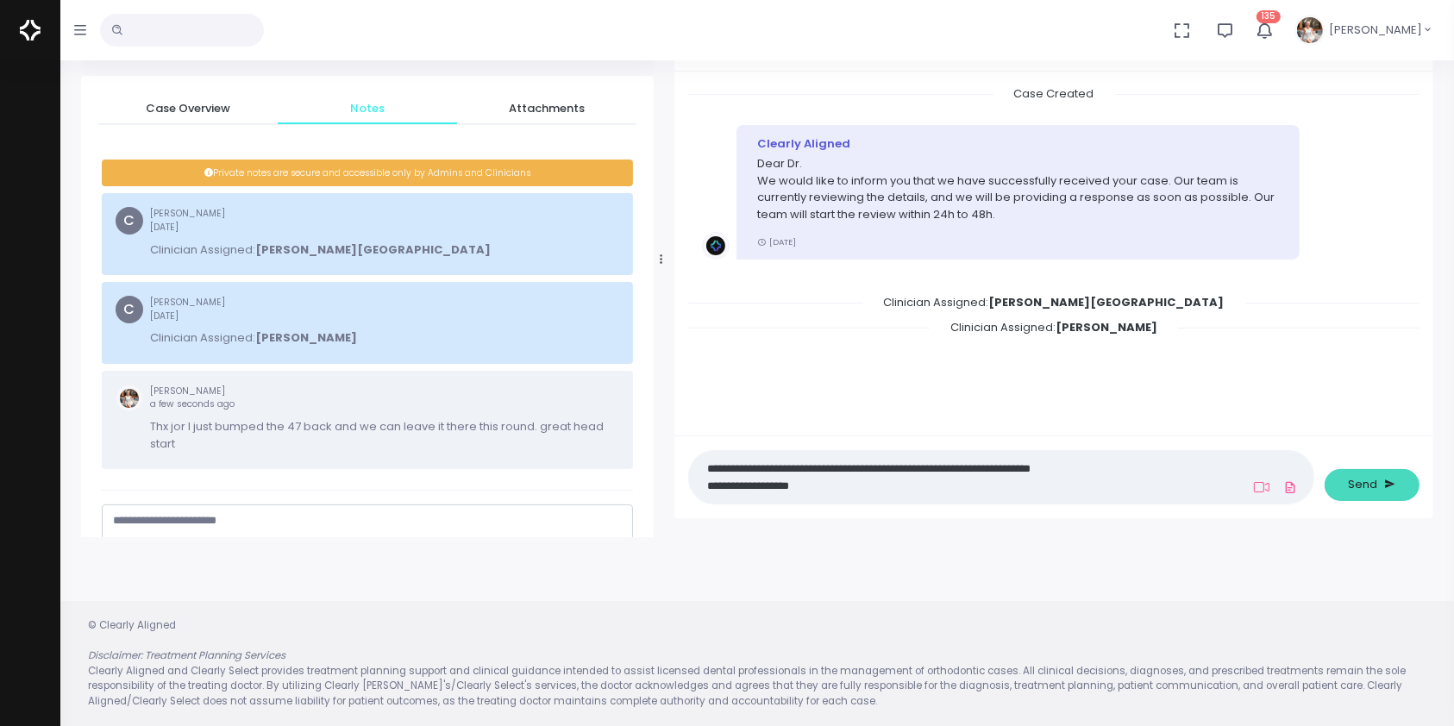
type textarea "**********"
click at [1358, 478] on span "Send" at bounding box center [1363, 484] width 29 height 17
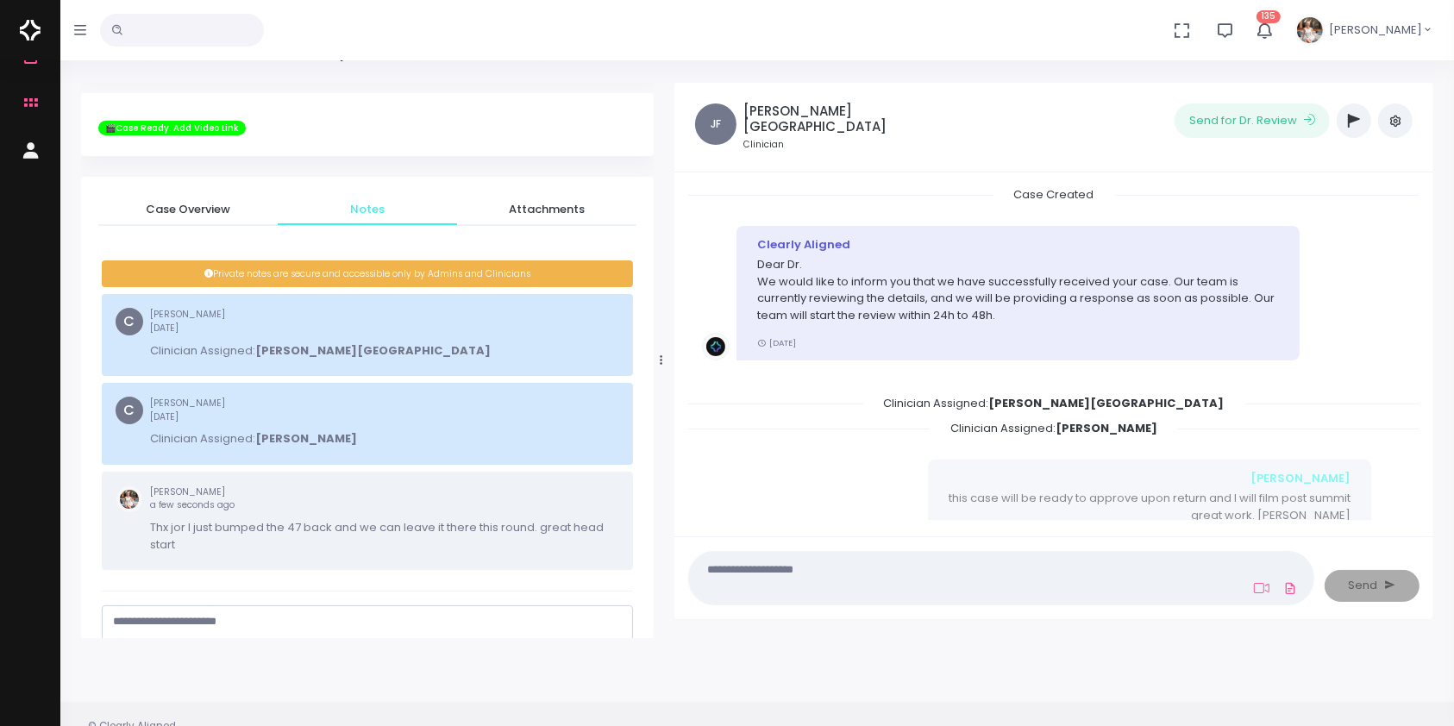
scroll to position [0, 0]
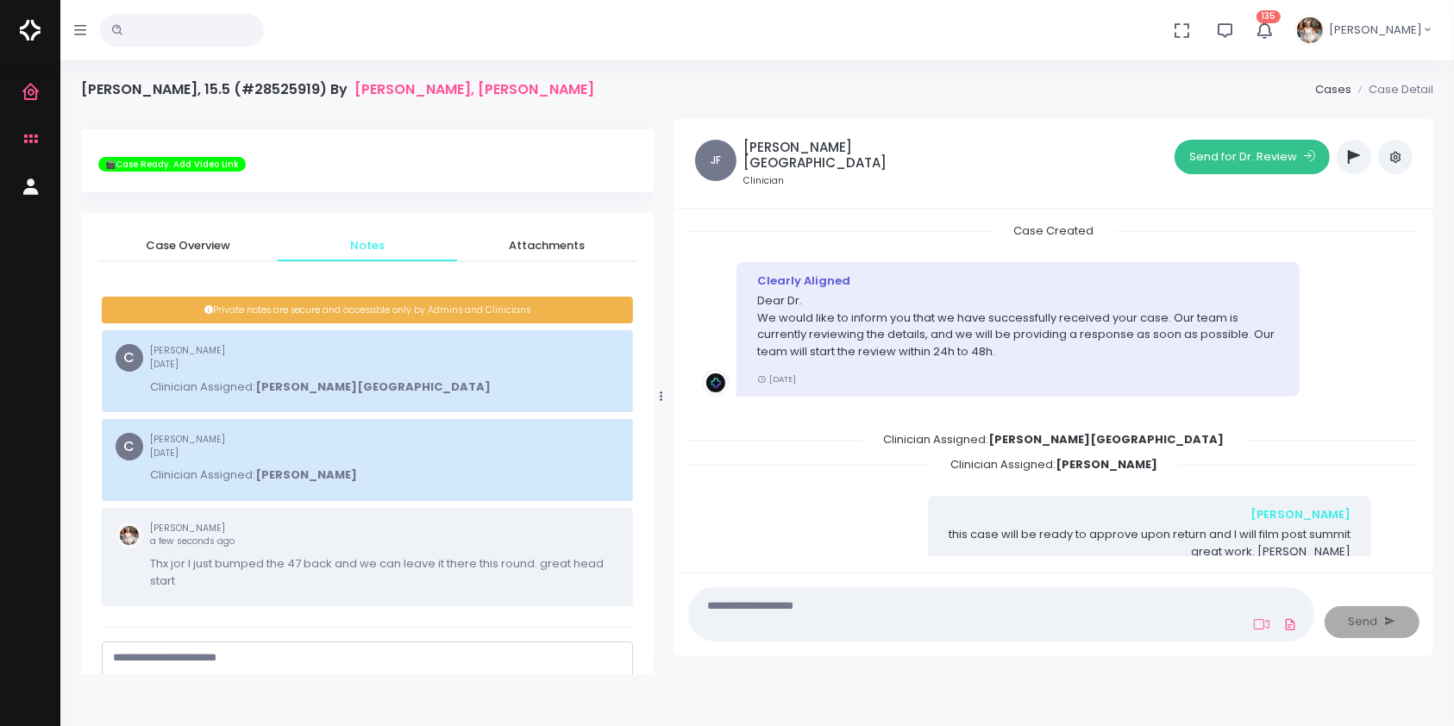
click at [1255, 157] on button "Send for Dr. Review" at bounding box center [1252, 157] width 155 height 35
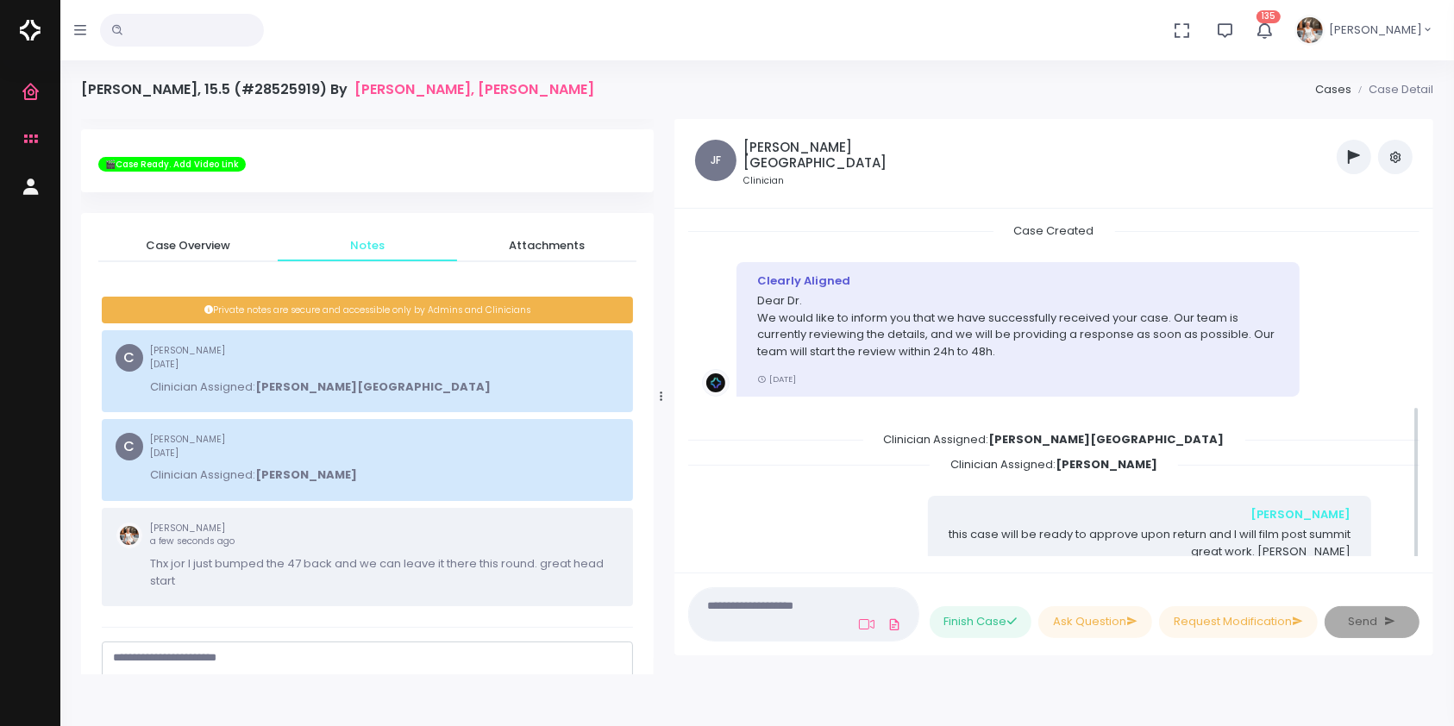
scroll to position [396, 0]
